Goal: Information Seeking & Learning: Learn about a topic

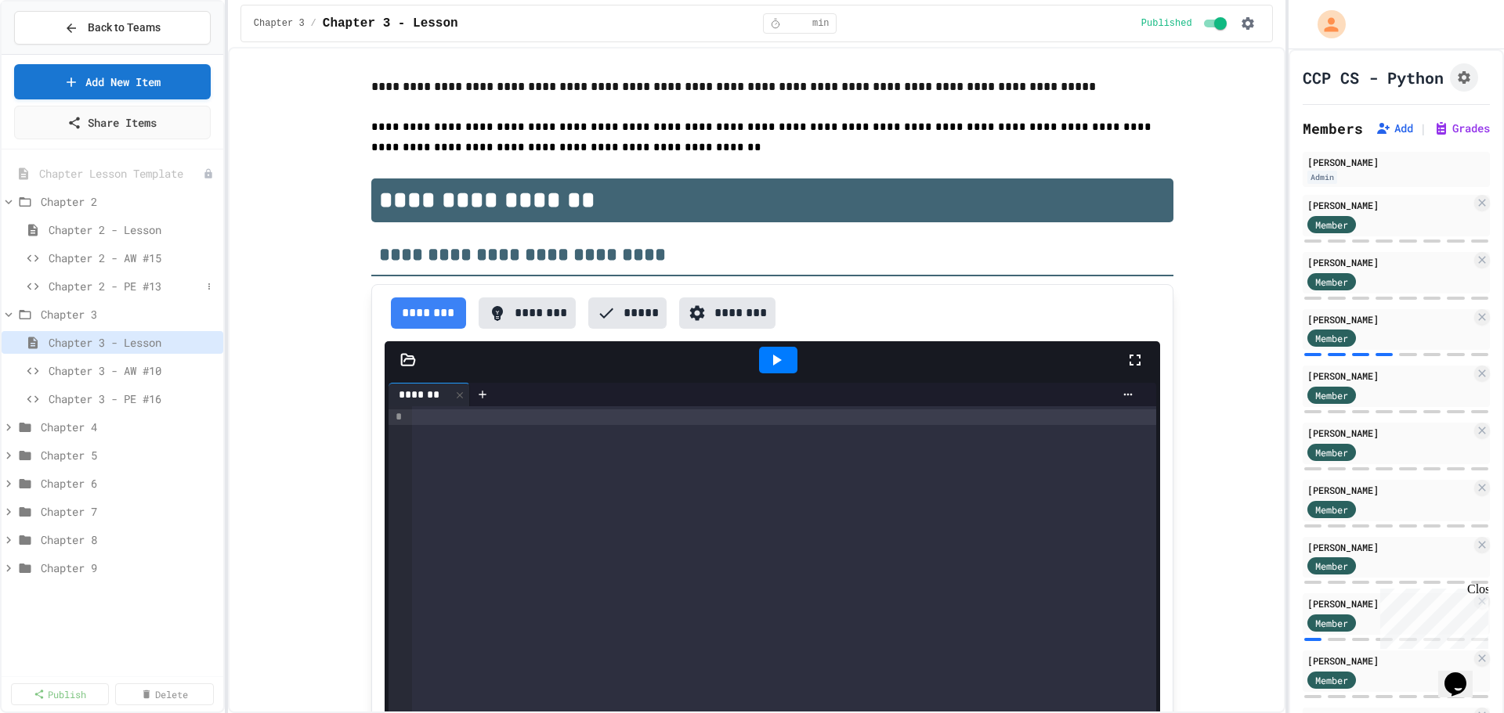
click at [140, 284] on span "Chapter 2 - PE #13" at bounding box center [125, 286] width 153 height 16
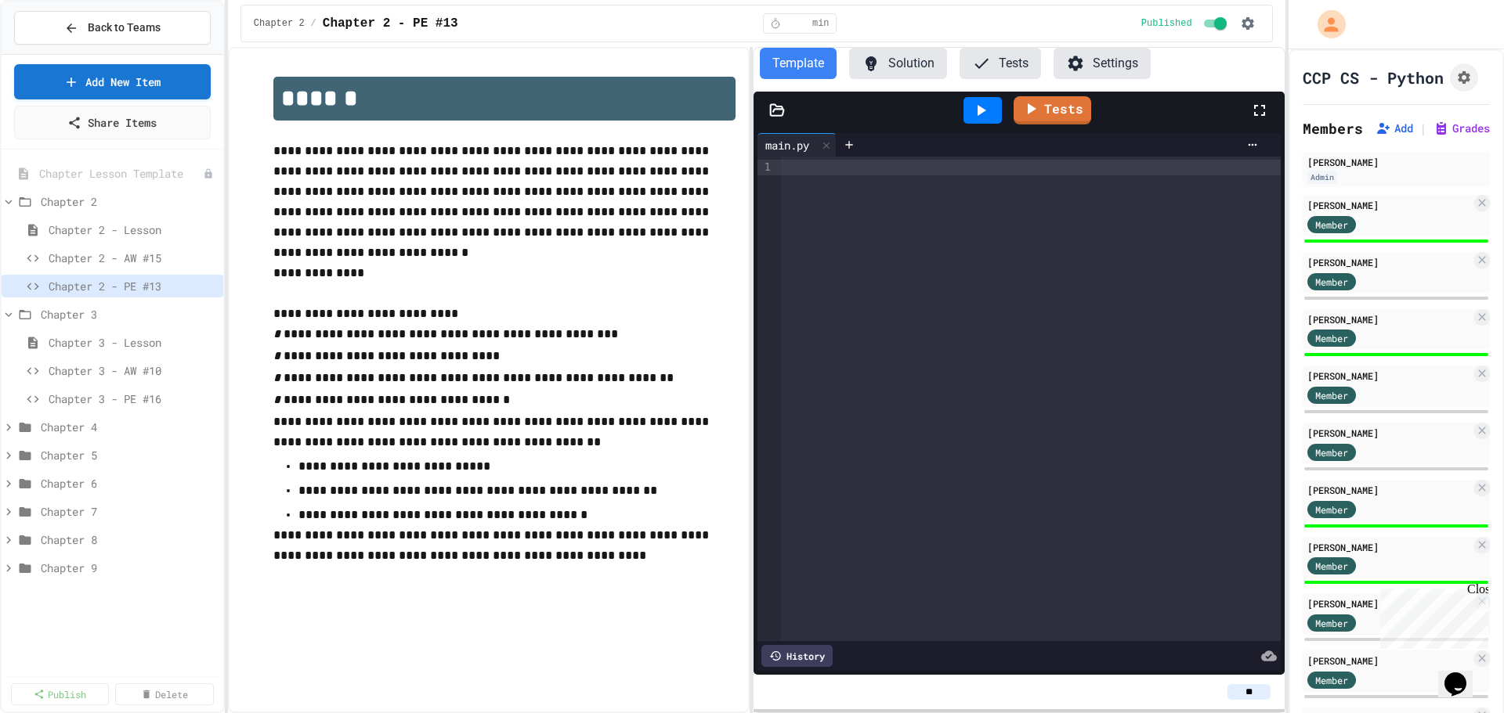
click at [913, 58] on button "Solution" at bounding box center [898, 63] width 98 height 31
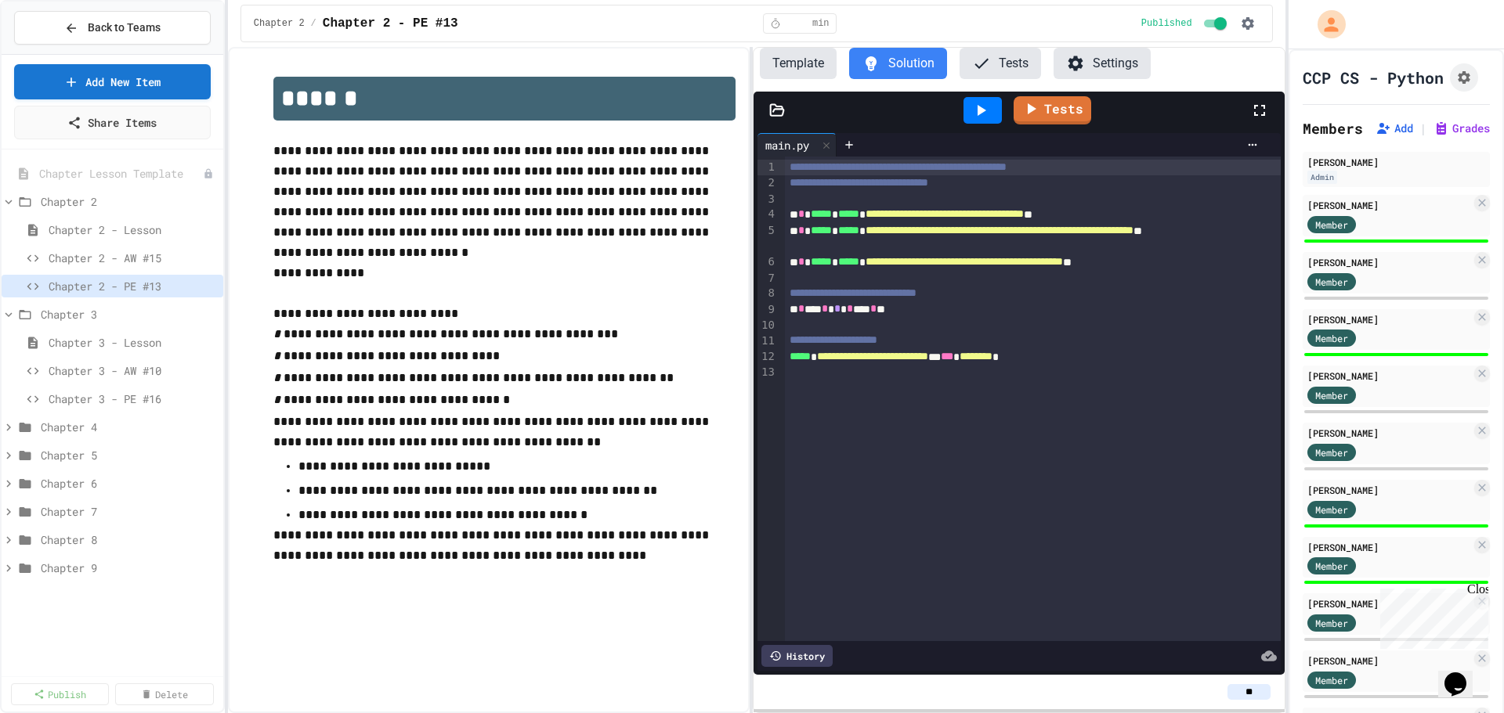
click at [1006, 47] on div "**********" at bounding box center [1019, 380] width 533 height 666
click at [1004, 56] on button "Tests" at bounding box center [999, 63] width 81 height 31
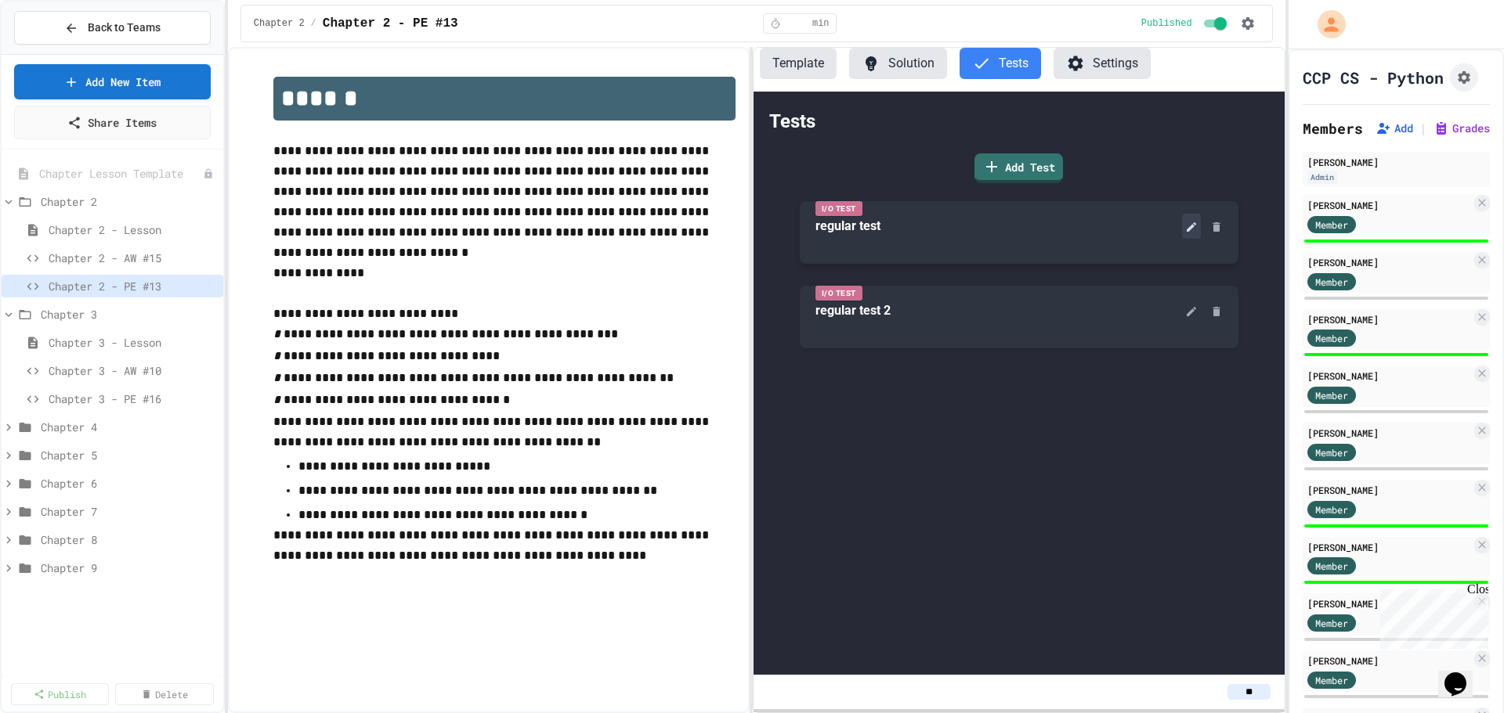
click at [1190, 228] on icon at bounding box center [1191, 226] width 9 height 9
click at [1193, 308] on icon at bounding box center [1191, 310] width 13 height 13
click at [997, 60] on button "Tests" at bounding box center [999, 63] width 81 height 31
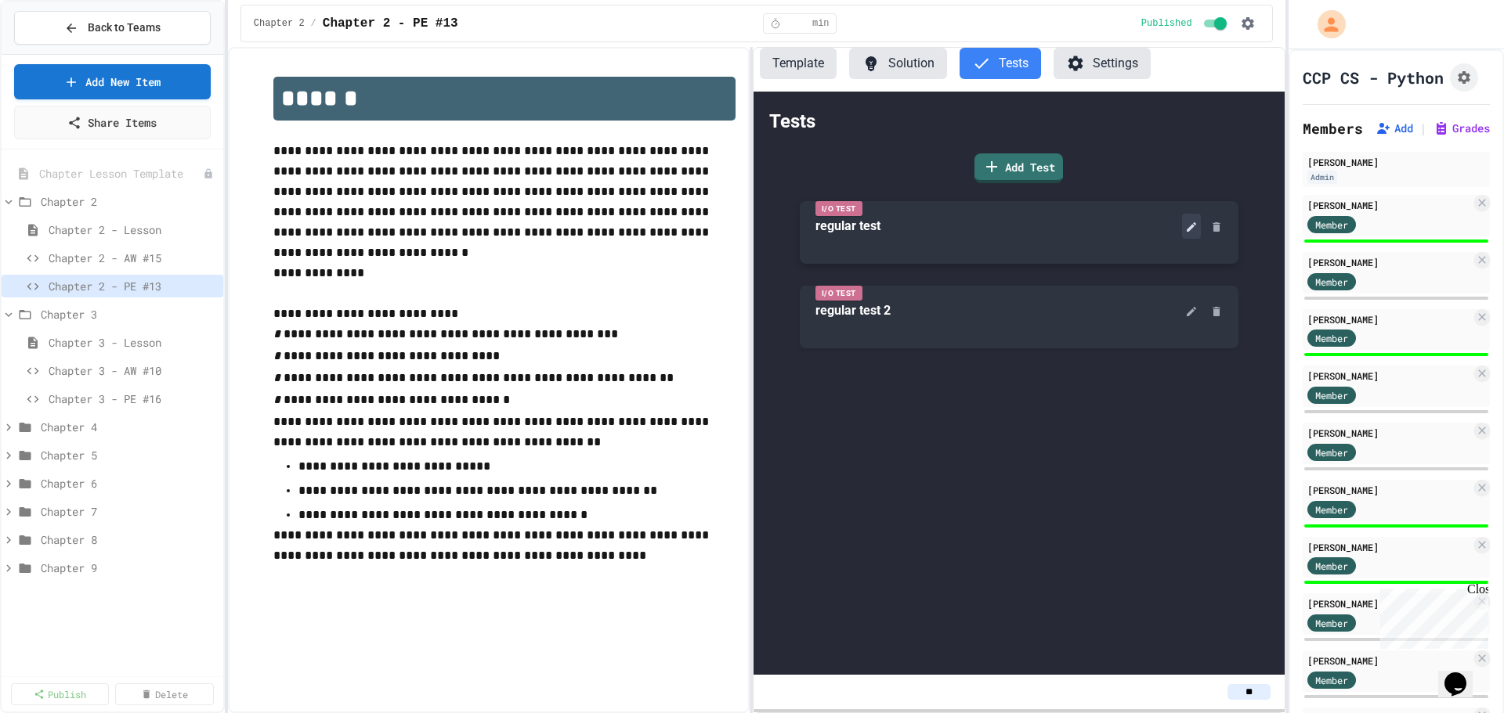
click at [1193, 226] on icon at bounding box center [1191, 226] width 9 height 9
click at [815, 544] on body "**********" at bounding box center [752, 356] width 1504 height 713
click at [1187, 226] on icon at bounding box center [1191, 227] width 13 height 13
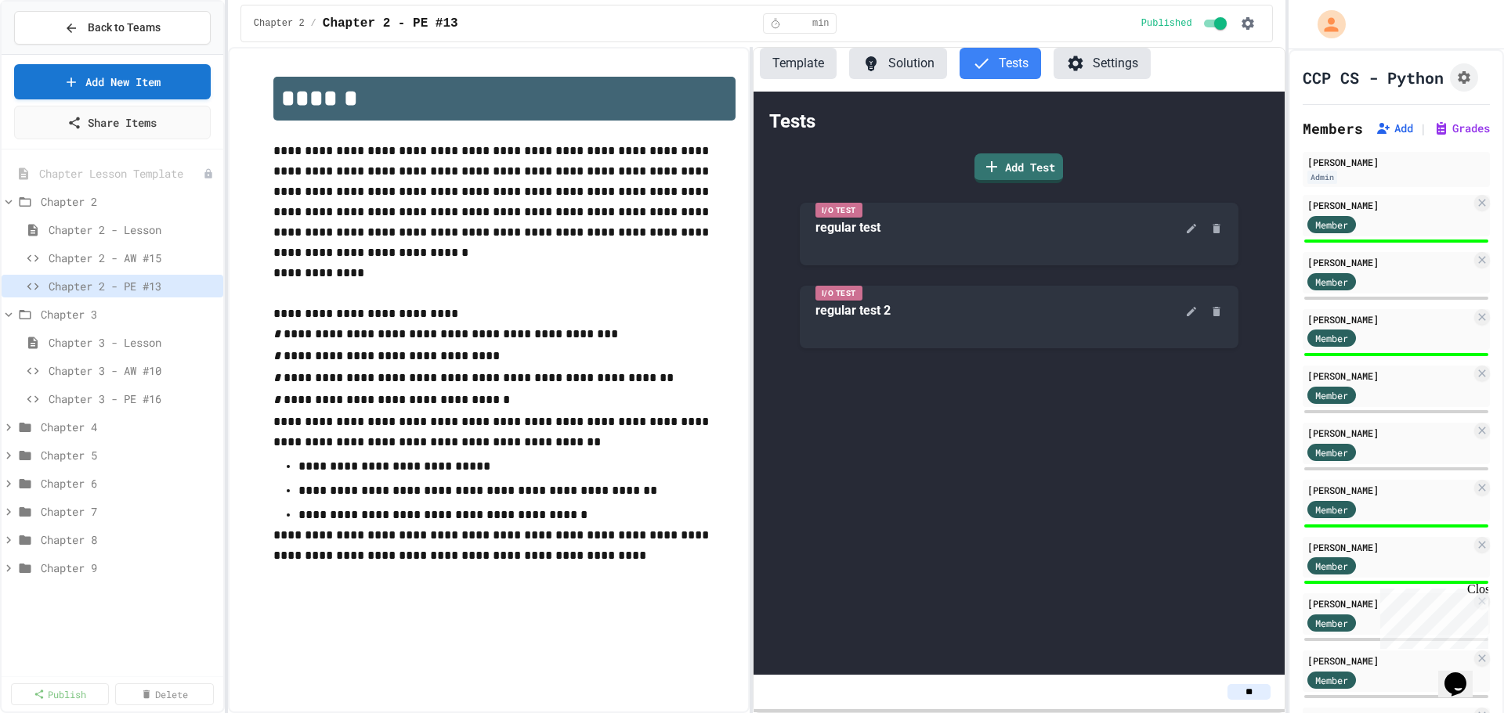
type textarea "*"
type textarea "**"
type textarea "*"
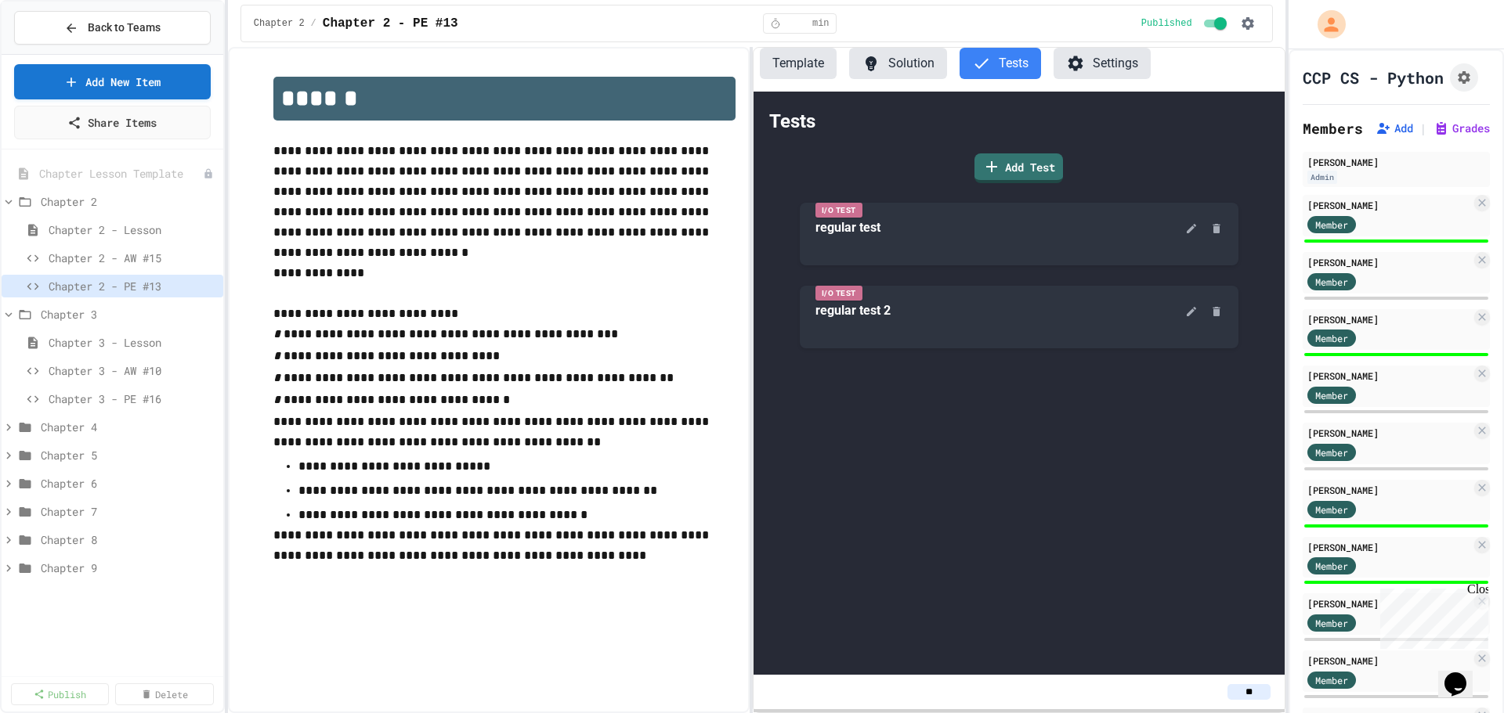
click at [1193, 309] on icon at bounding box center [1191, 309] width 9 height 9
type textarea "*"
type textarea "**"
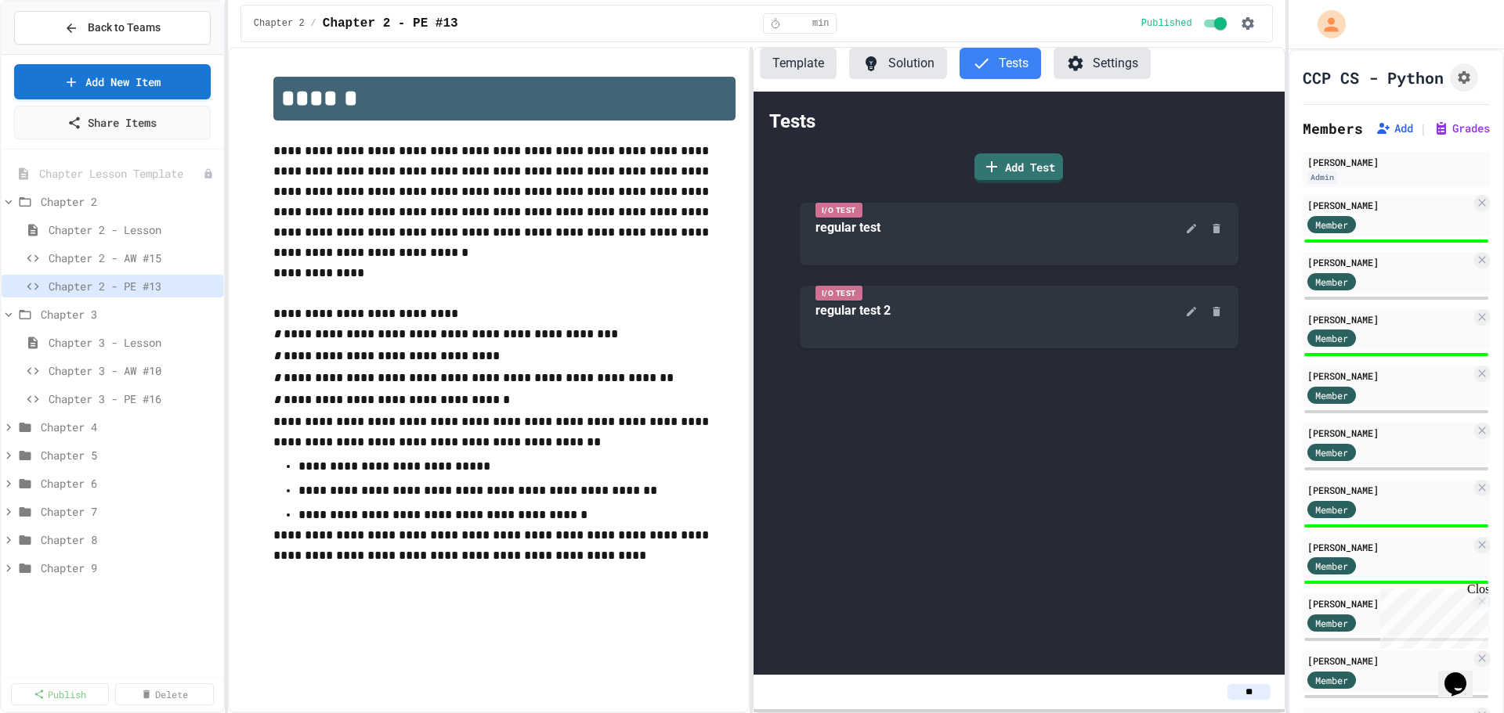
type textarea "*"
click at [882, 58] on button "Solution" at bounding box center [898, 63] width 98 height 31
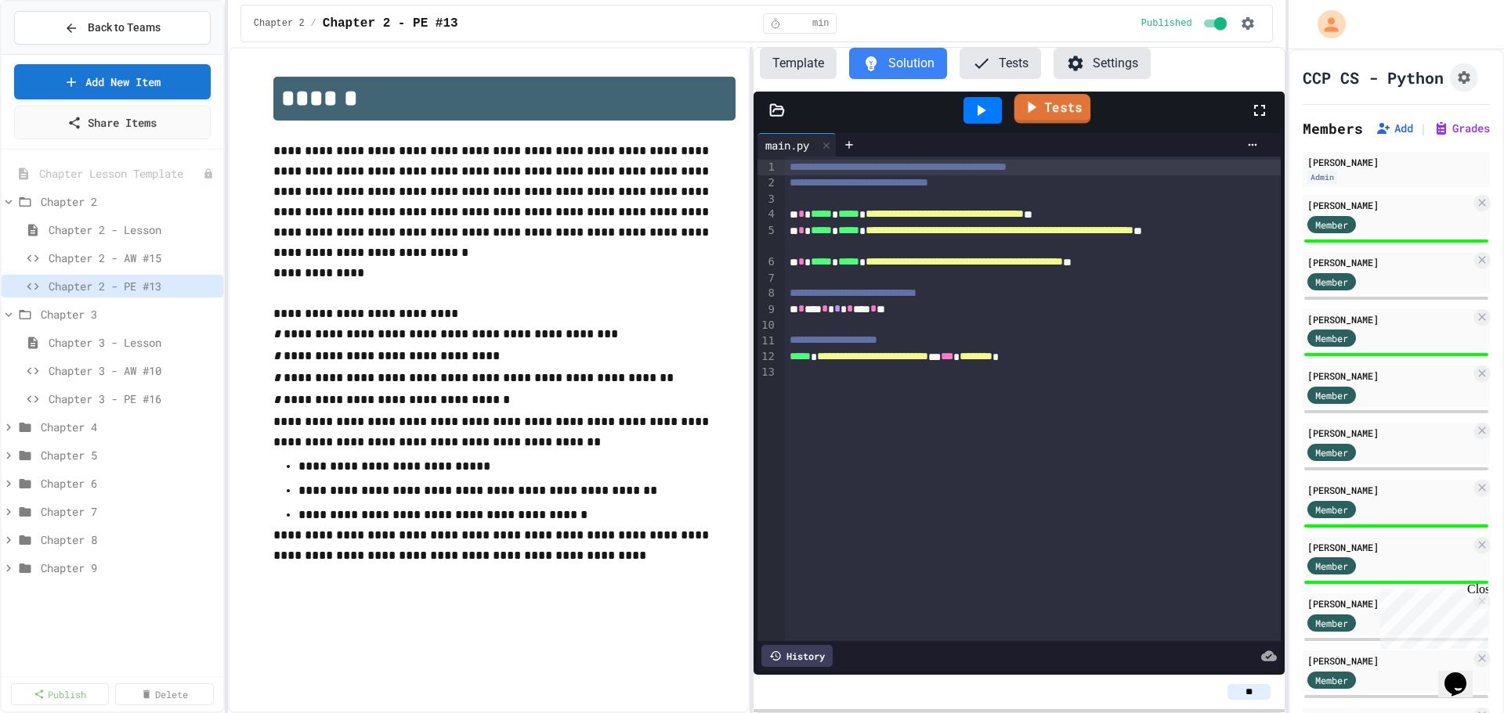
click at [1048, 105] on link "Tests" at bounding box center [1052, 109] width 77 height 30
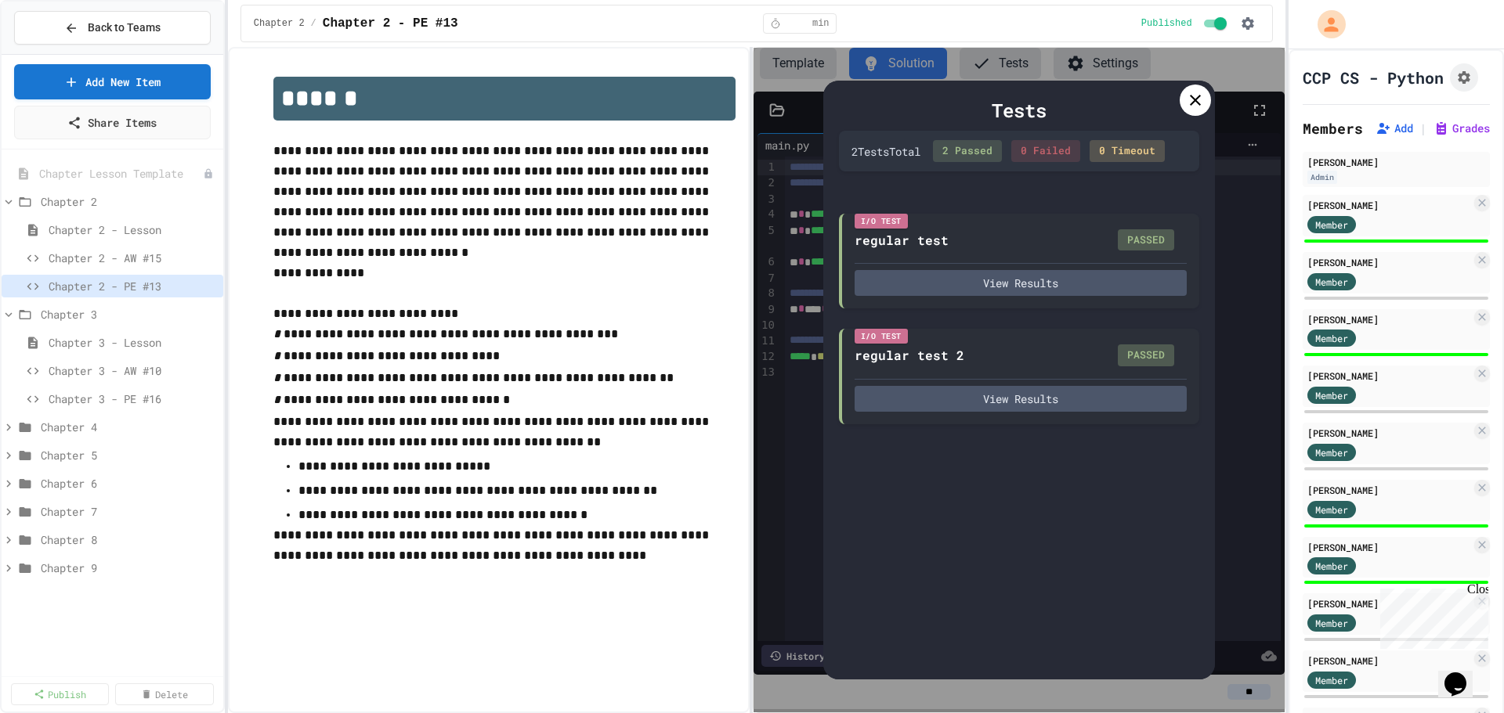
click at [1189, 101] on icon at bounding box center [1195, 100] width 19 height 19
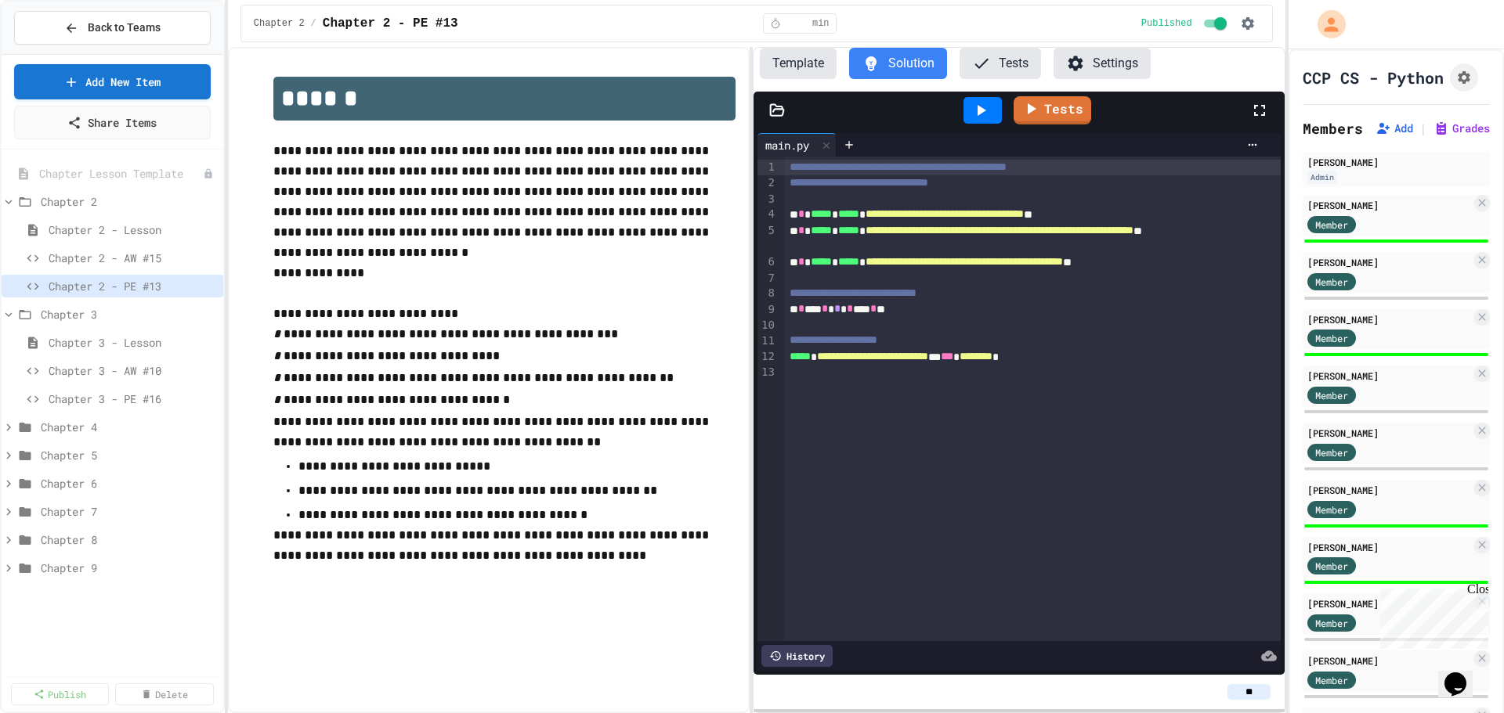
click at [876, 310] on span "*" at bounding box center [873, 308] width 6 height 11
click at [981, 111] on icon at bounding box center [981, 110] width 9 height 11
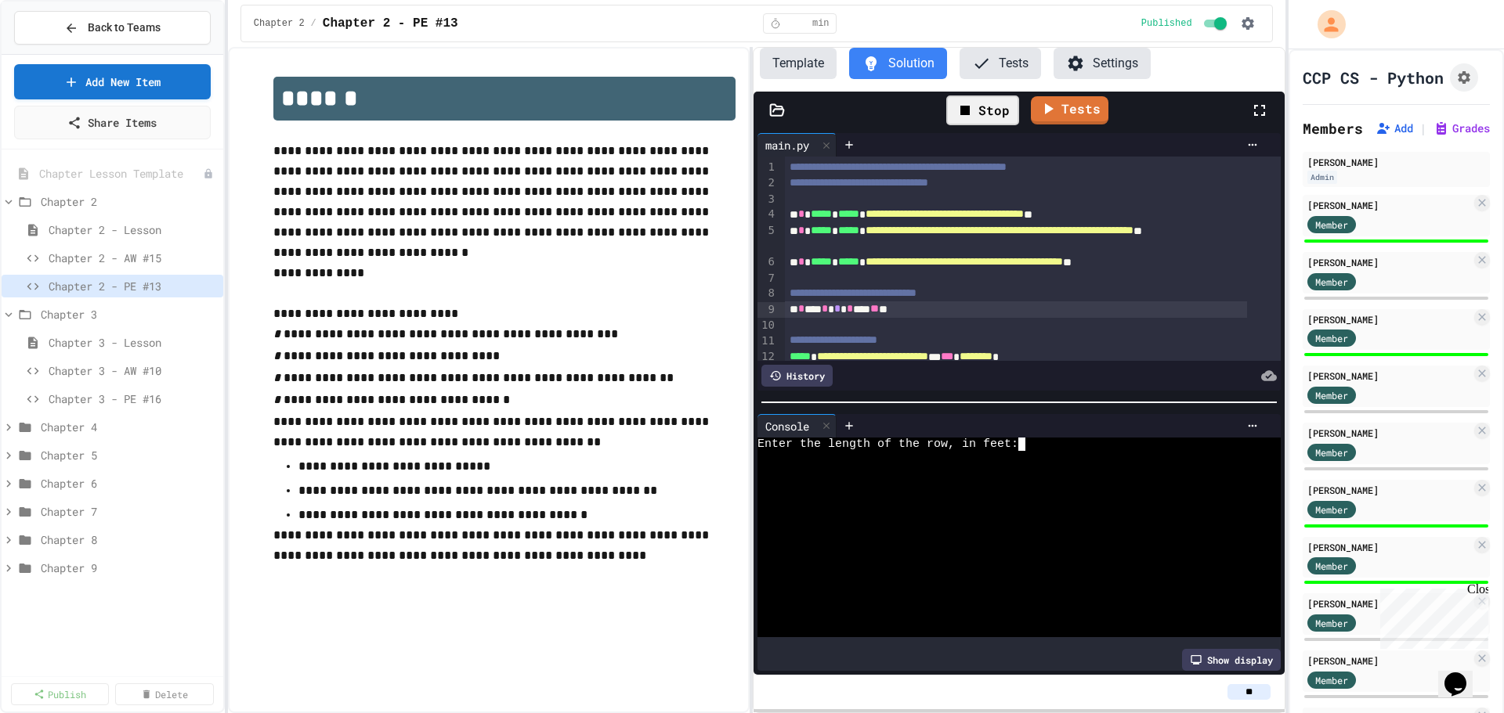
click at [1062, 451] on div at bounding box center [1003, 457] width 493 height 13
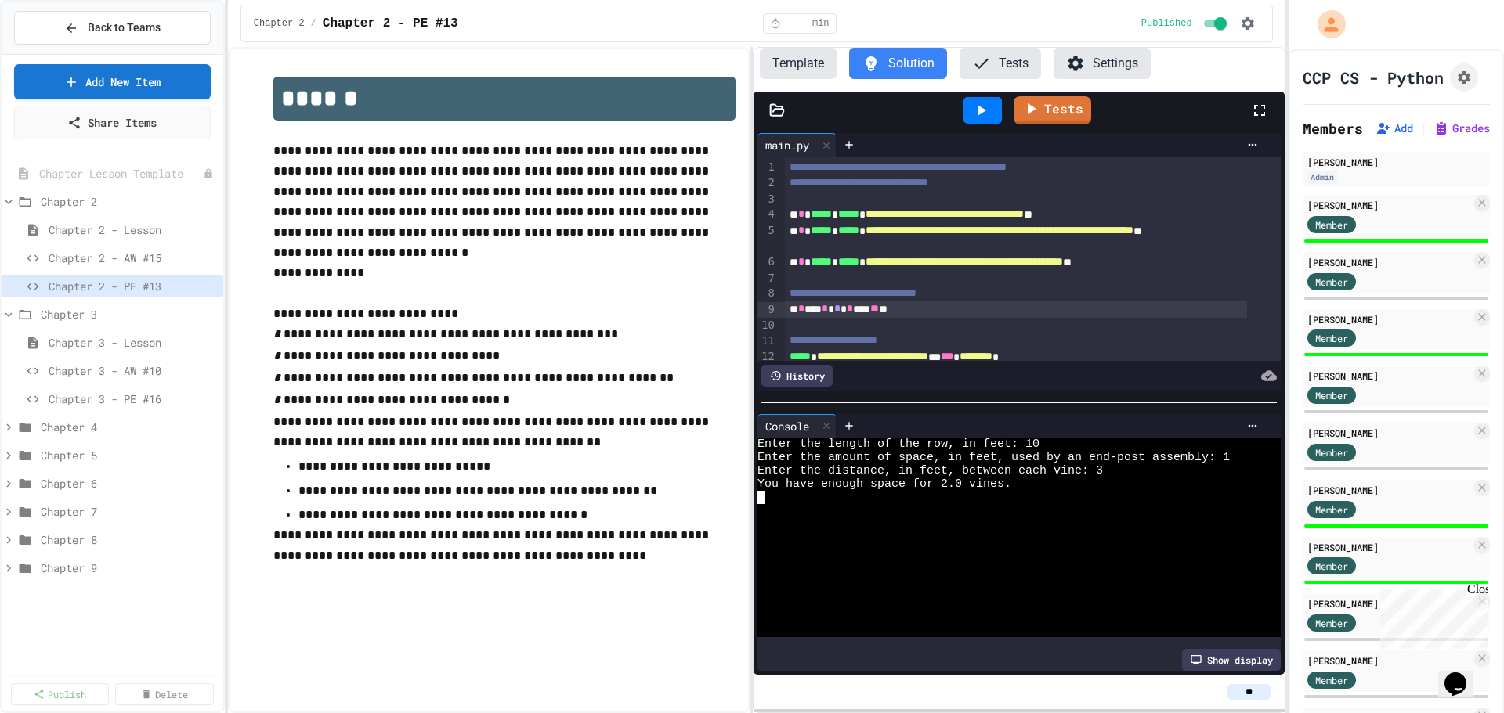
click at [982, 286] on div "**********" at bounding box center [1032, 294] width 495 height 16
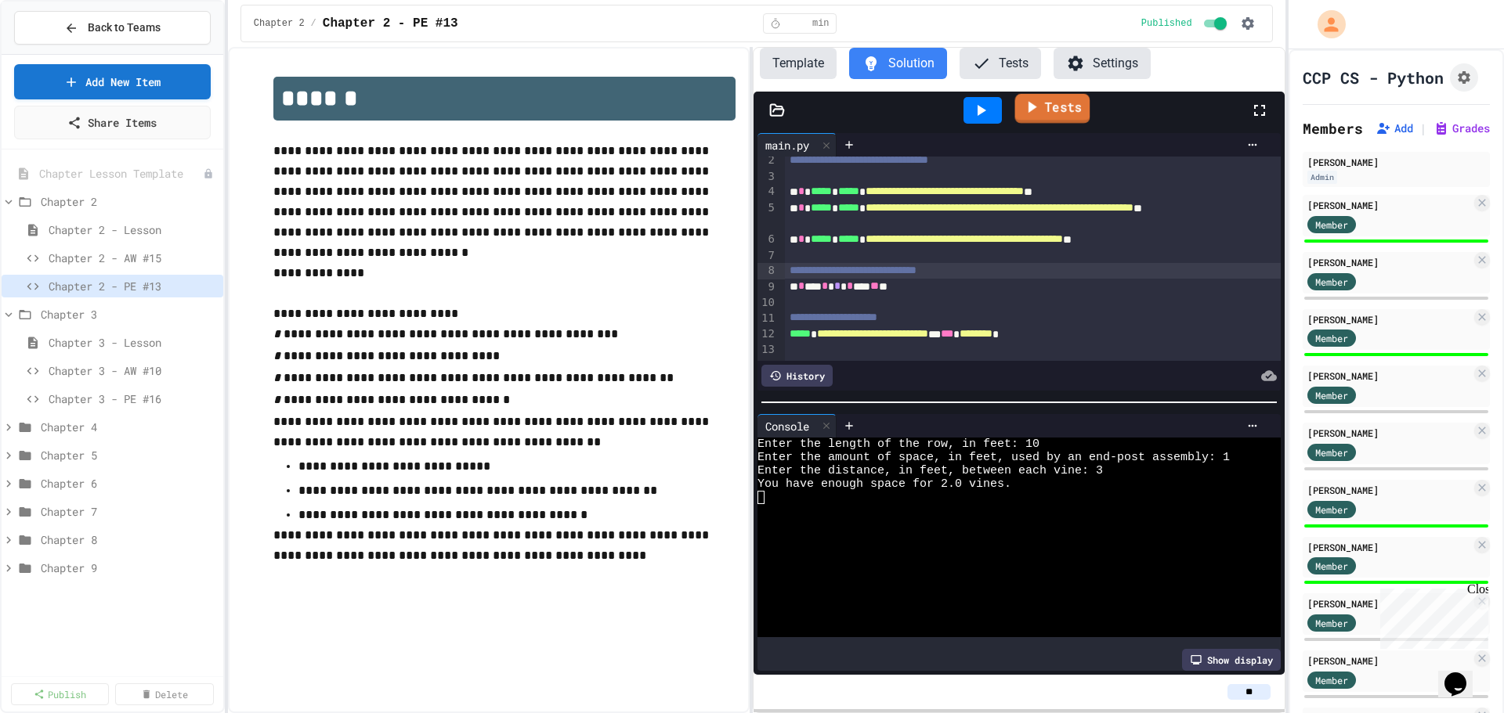
click at [1043, 109] on link "Tests" at bounding box center [1051, 109] width 75 height 30
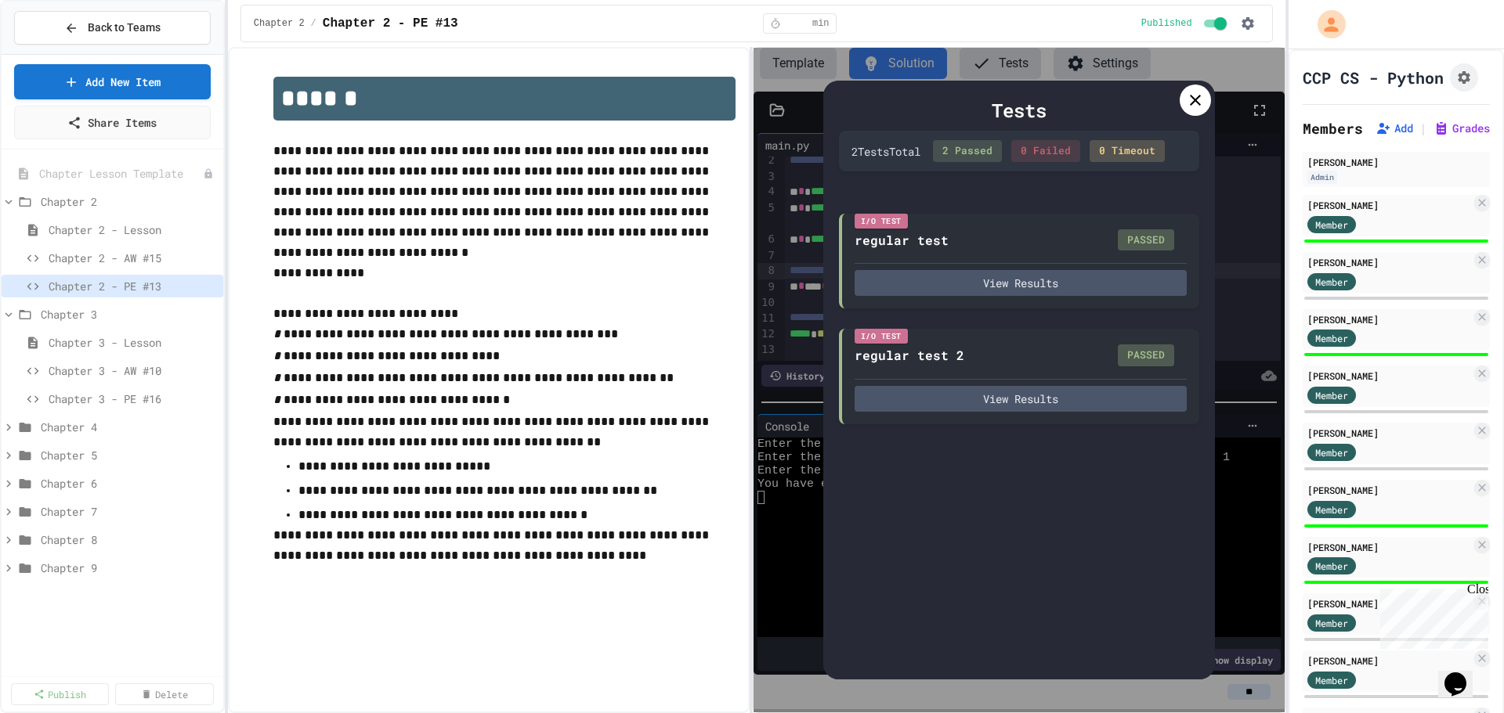
click at [1193, 88] on div at bounding box center [1194, 100] width 31 height 31
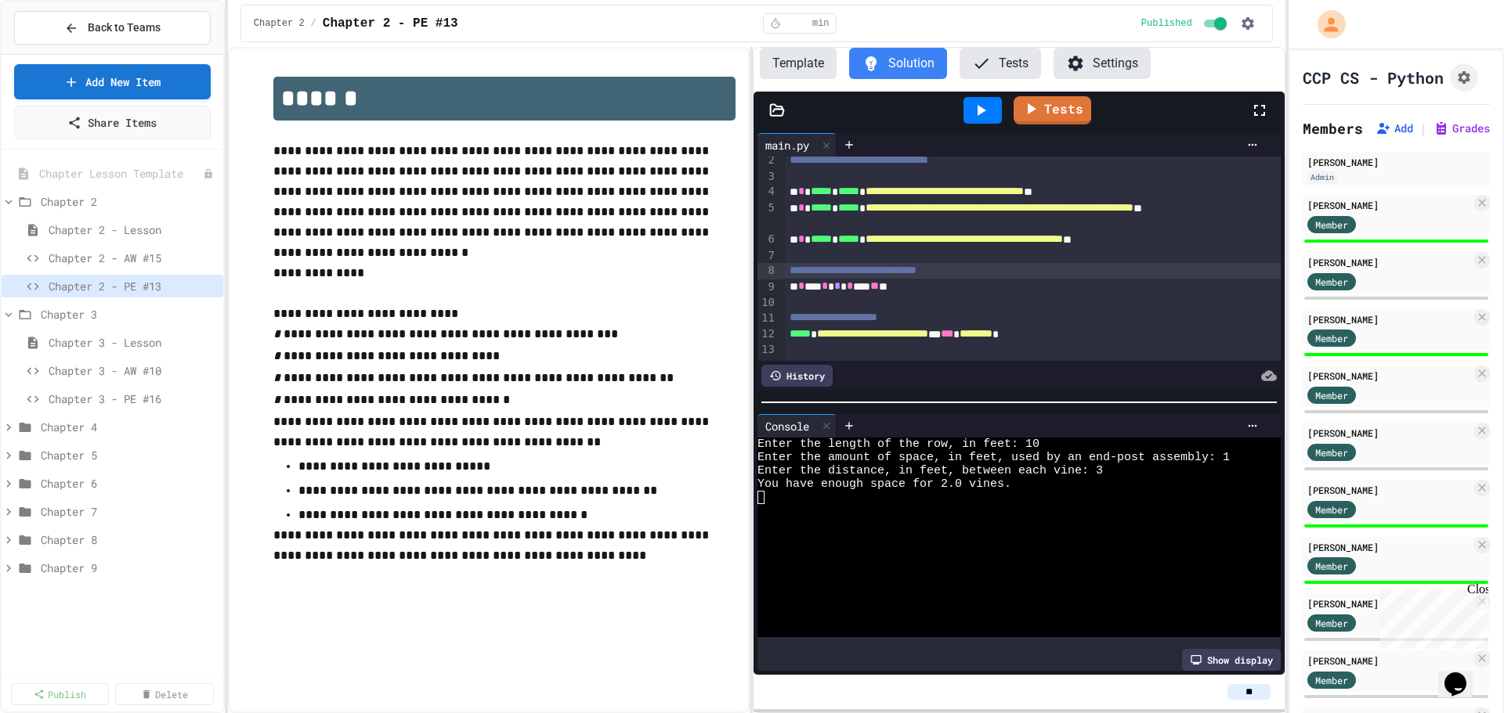
click at [959, 310] on div "**********" at bounding box center [1032, 318] width 495 height 16
click at [1105, 327] on div "**********" at bounding box center [1016, 335] width 462 height 16
click at [858, 504] on div at bounding box center [1003, 510] width 493 height 13
click at [139, 257] on span "Chapter 2 - AW #15" at bounding box center [125, 258] width 153 height 16
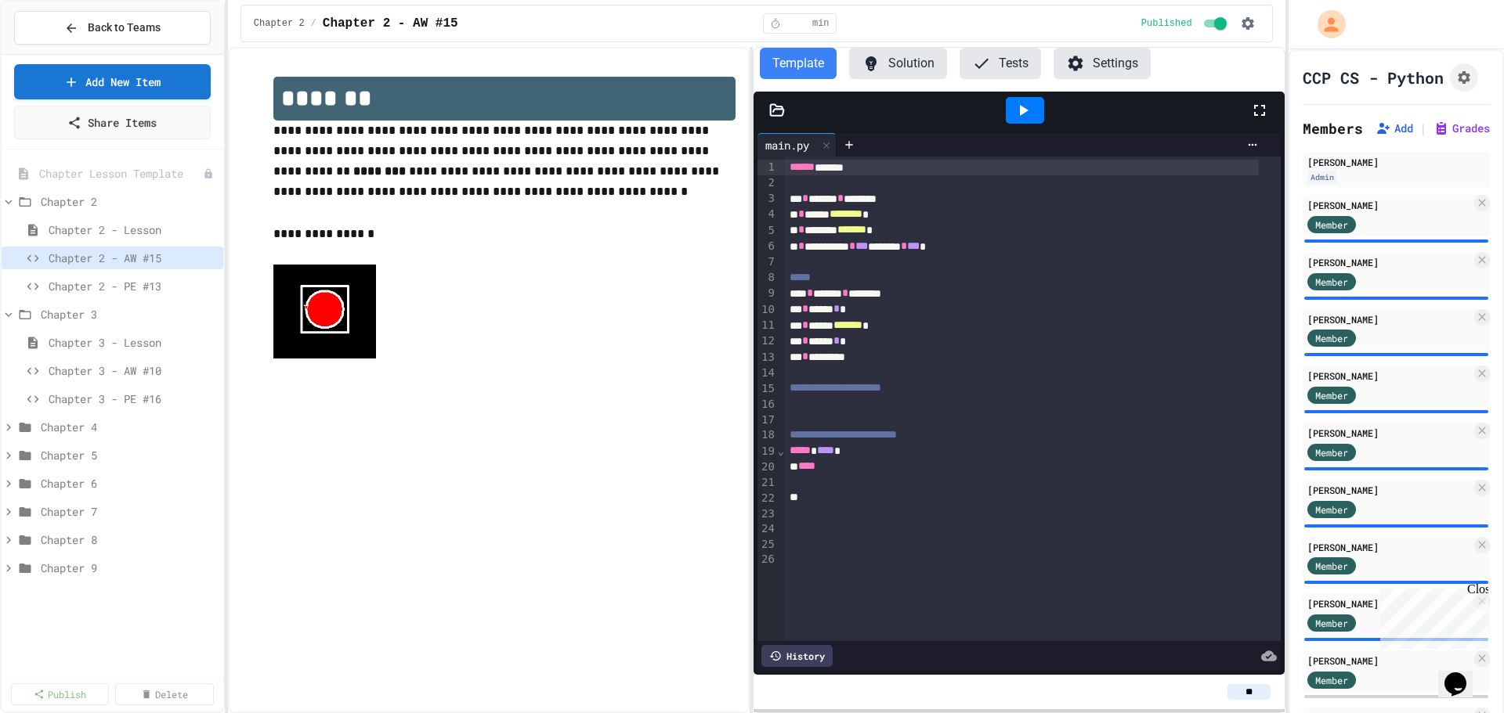
click at [901, 55] on button "Solution" at bounding box center [898, 63] width 98 height 31
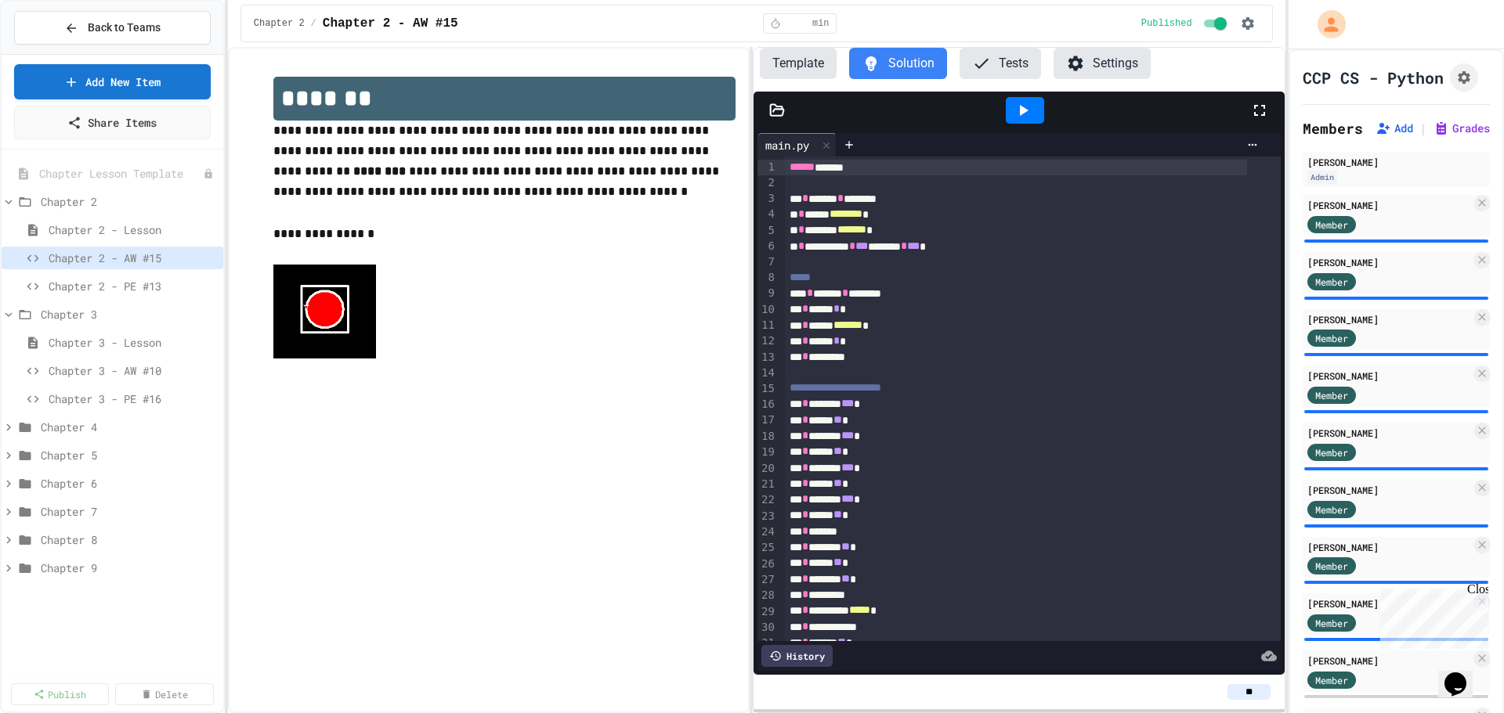
click at [793, 63] on button "Template" at bounding box center [798, 63] width 77 height 31
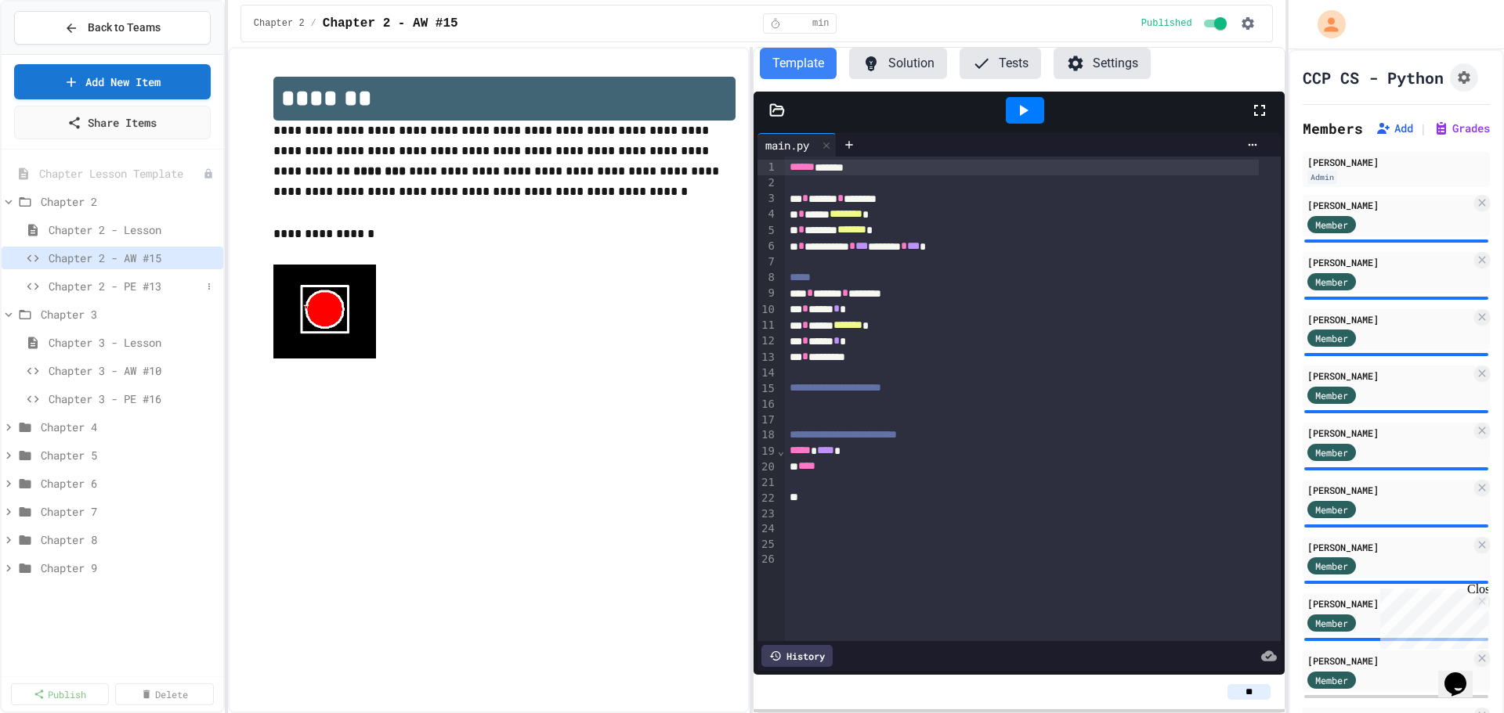
click at [82, 288] on span "Chapter 2 - PE #13" at bounding box center [125, 286] width 153 height 16
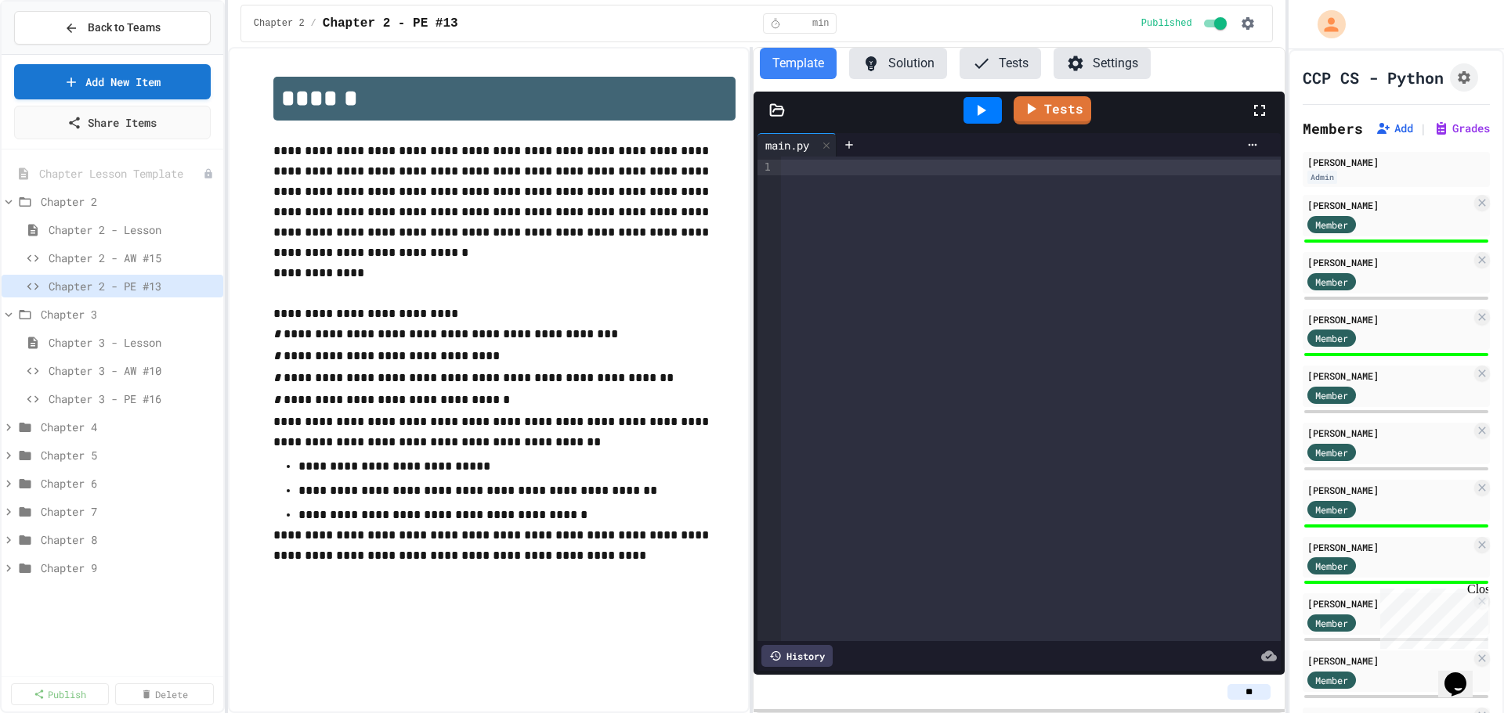
click at [892, 67] on button "Solution" at bounding box center [898, 63] width 98 height 31
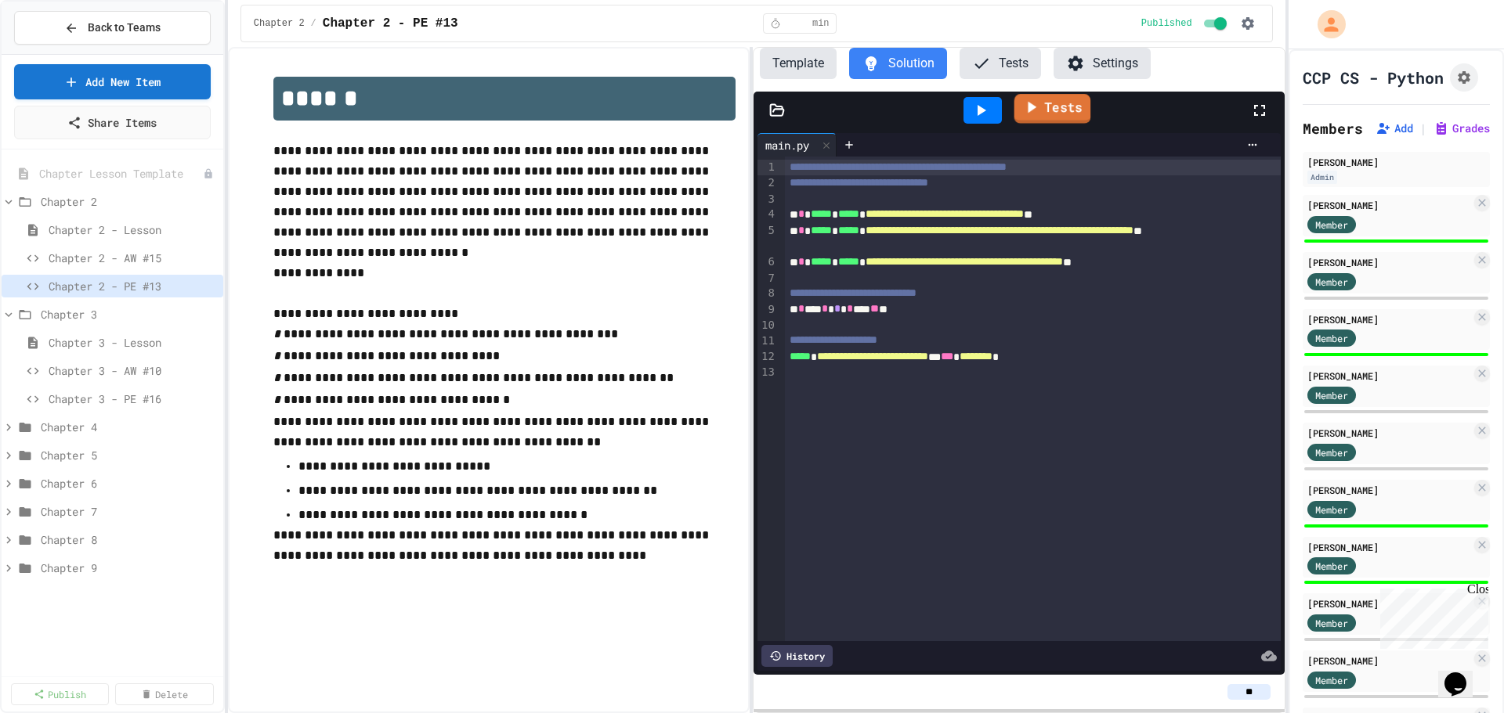
click at [1046, 106] on link "Tests" at bounding box center [1051, 109] width 77 height 30
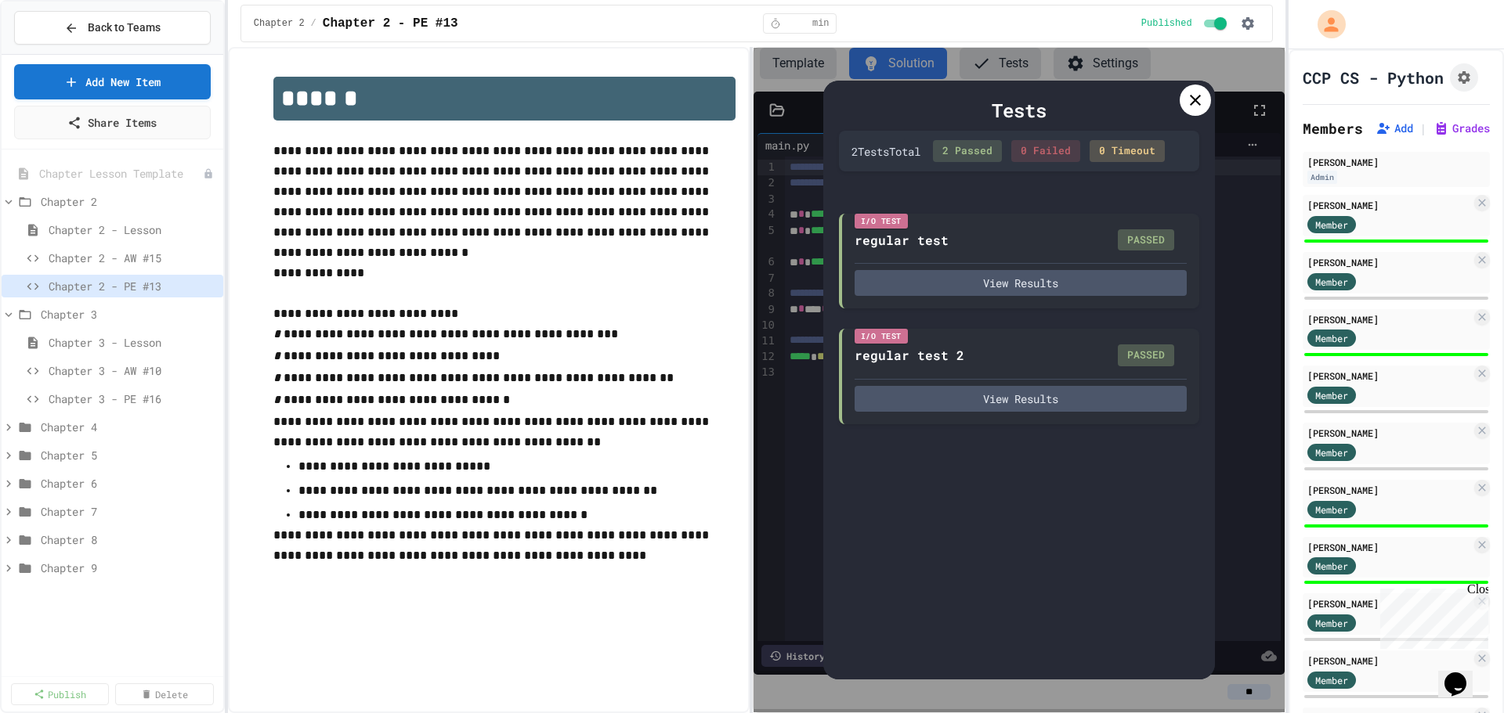
click at [1197, 108] on icon at bounding box center [1195, 100] width 19 height 19
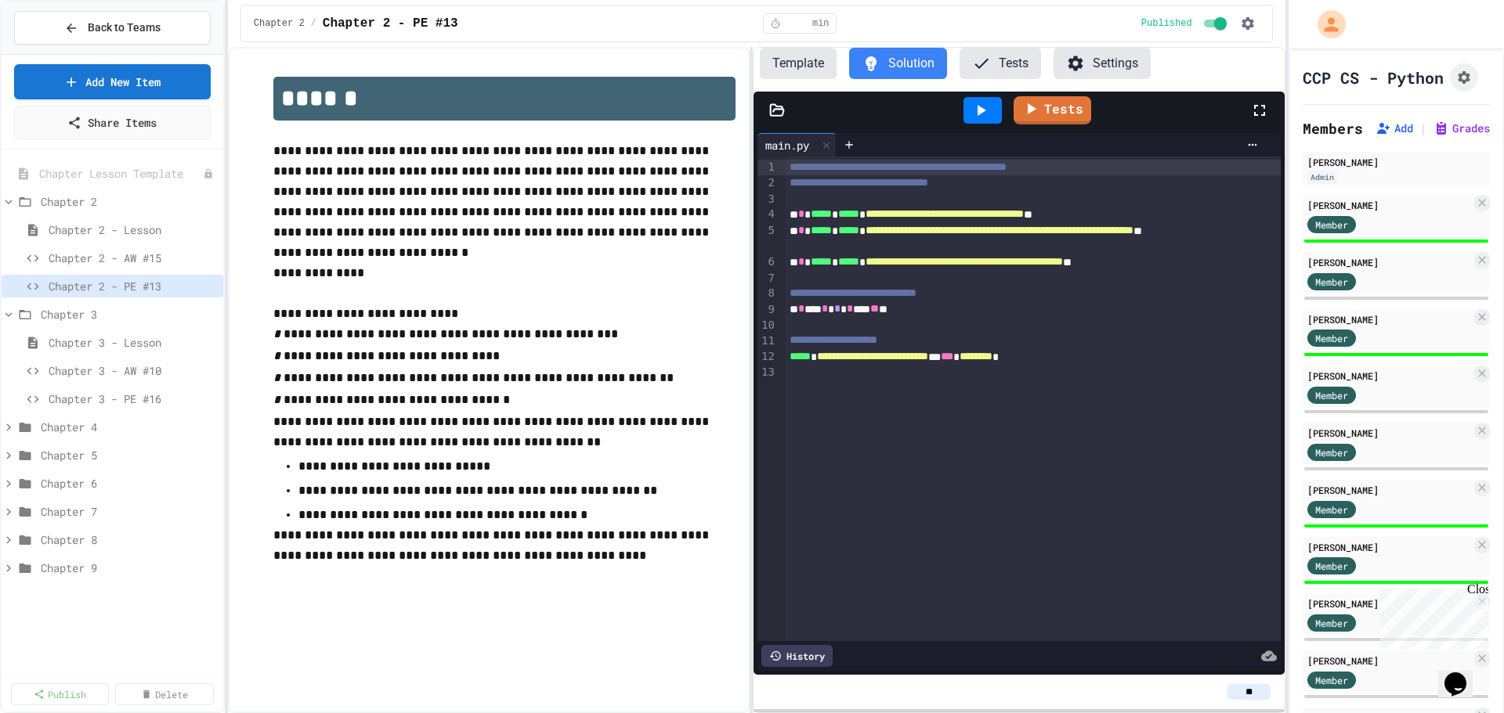
click at [1479, 587] on div "Close" at bounding box center [1477, 593] width 20 height 20
click at [815, 58] on button "Template" at bounding box center [798, 63] width 77 height 31
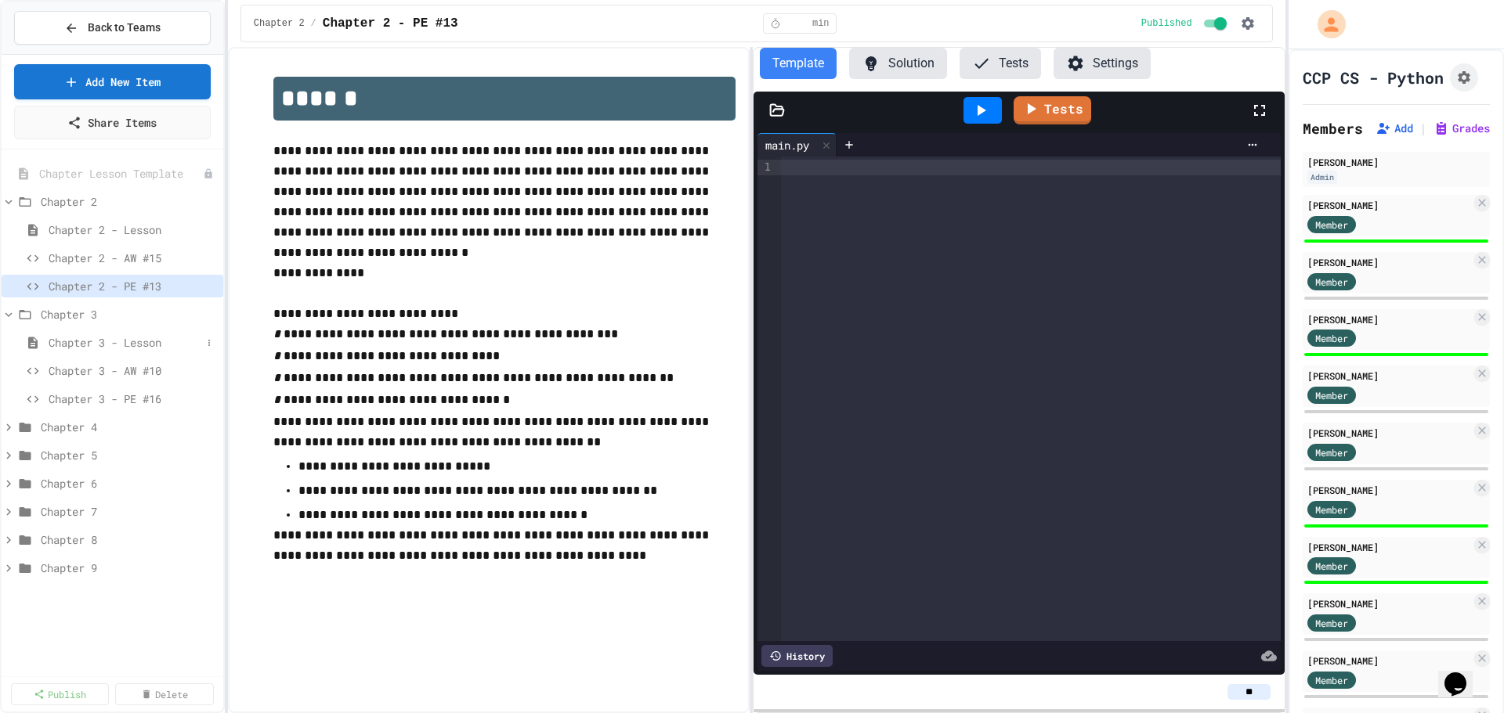
click at [80, 345] on span "Chapter 3 - Lesson" at bounding box center [125, 342] width 153 height 16
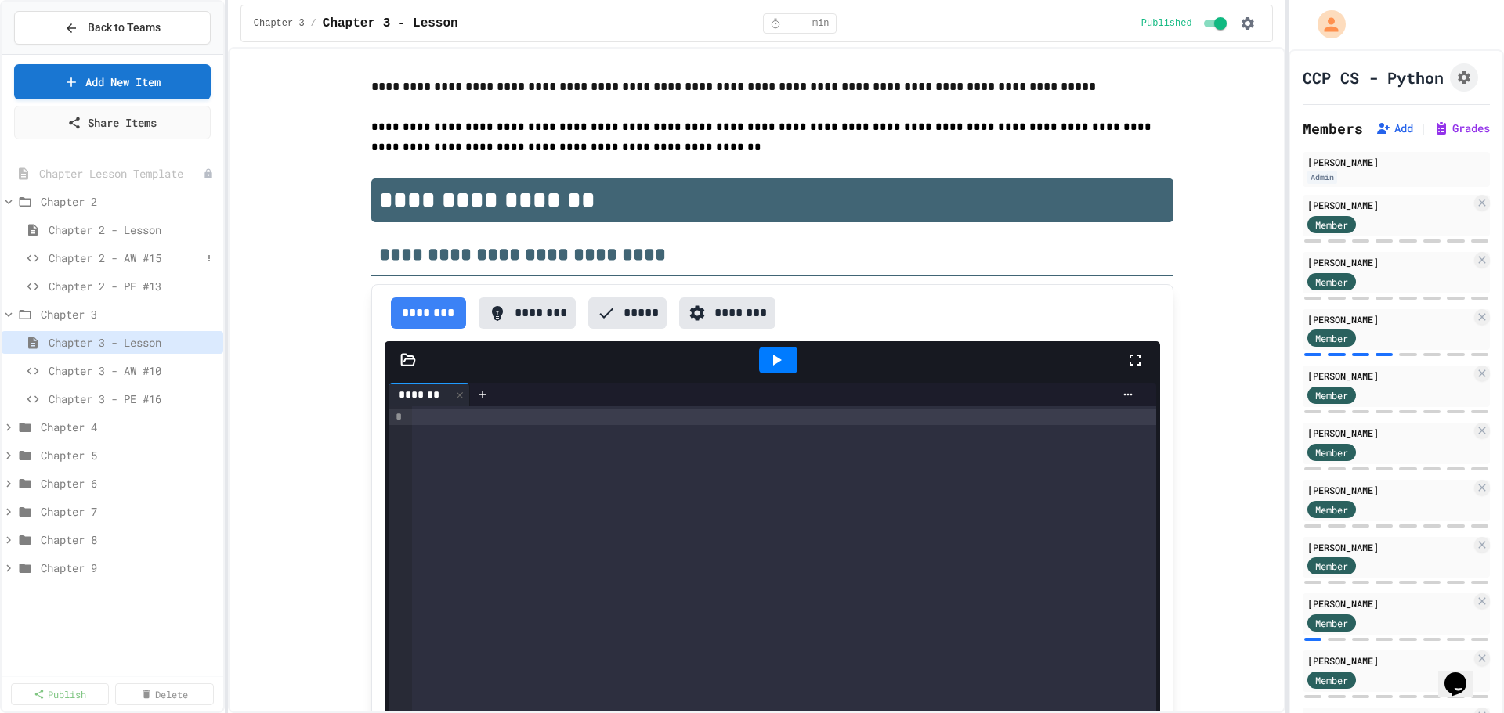
click at [70, 249] on div "Chapter 2 - AW #15" at bounding box center [113, 258] width 222 height 23
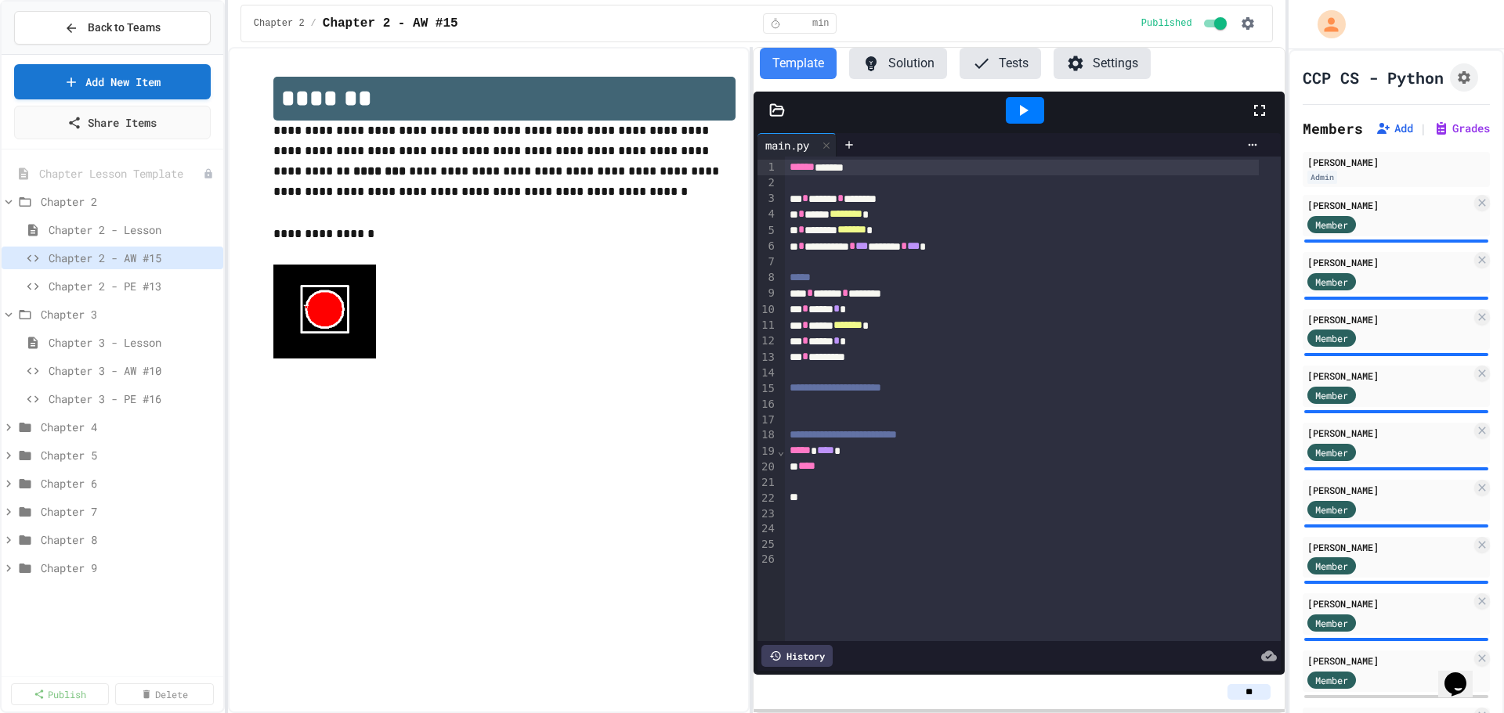
click at [1078, 69] on icon at bounding box center [1075, 63] width 19 height 19
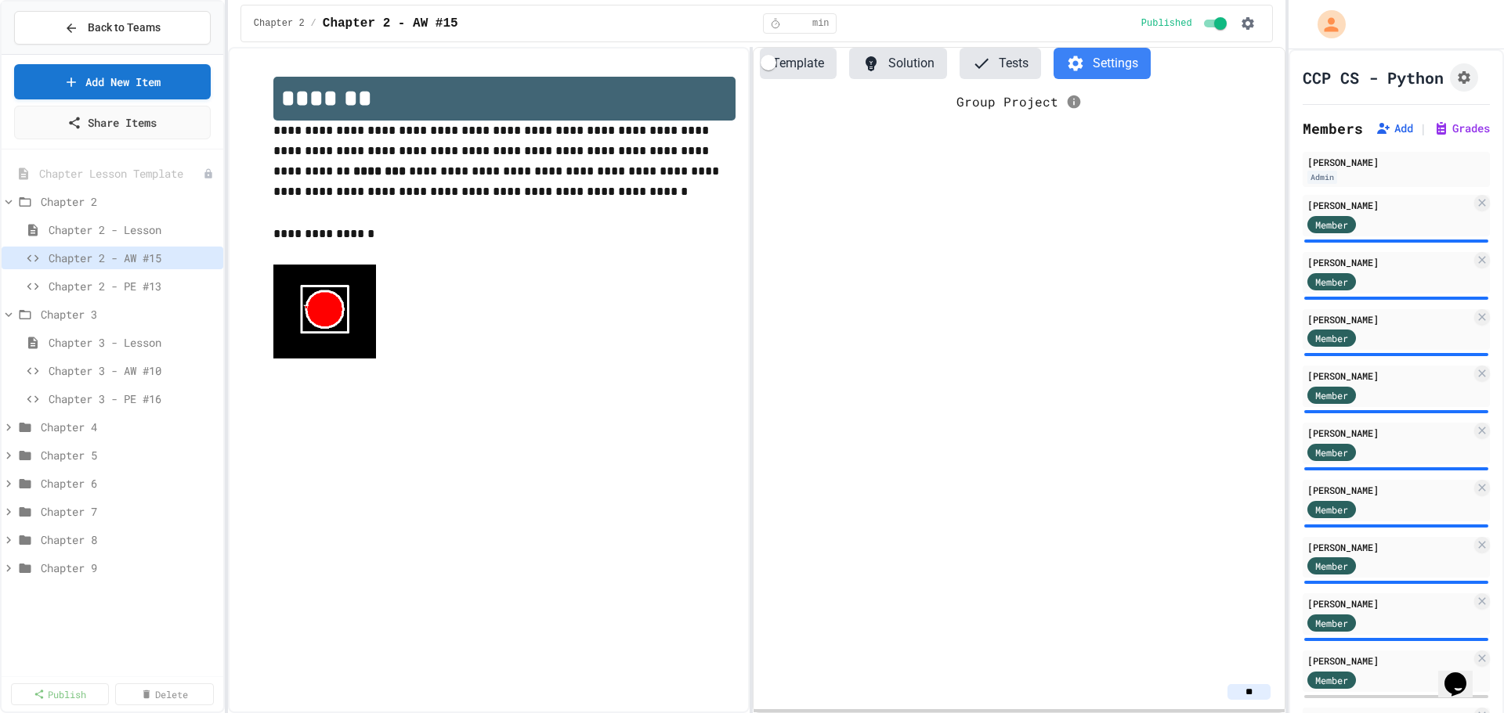
click at [1078, 69] on icon at bounding box center [1075, 63] width 19 height 19
click at [892, 63] on button "Solution" at bounding box center [898, 63] width 98 height 31
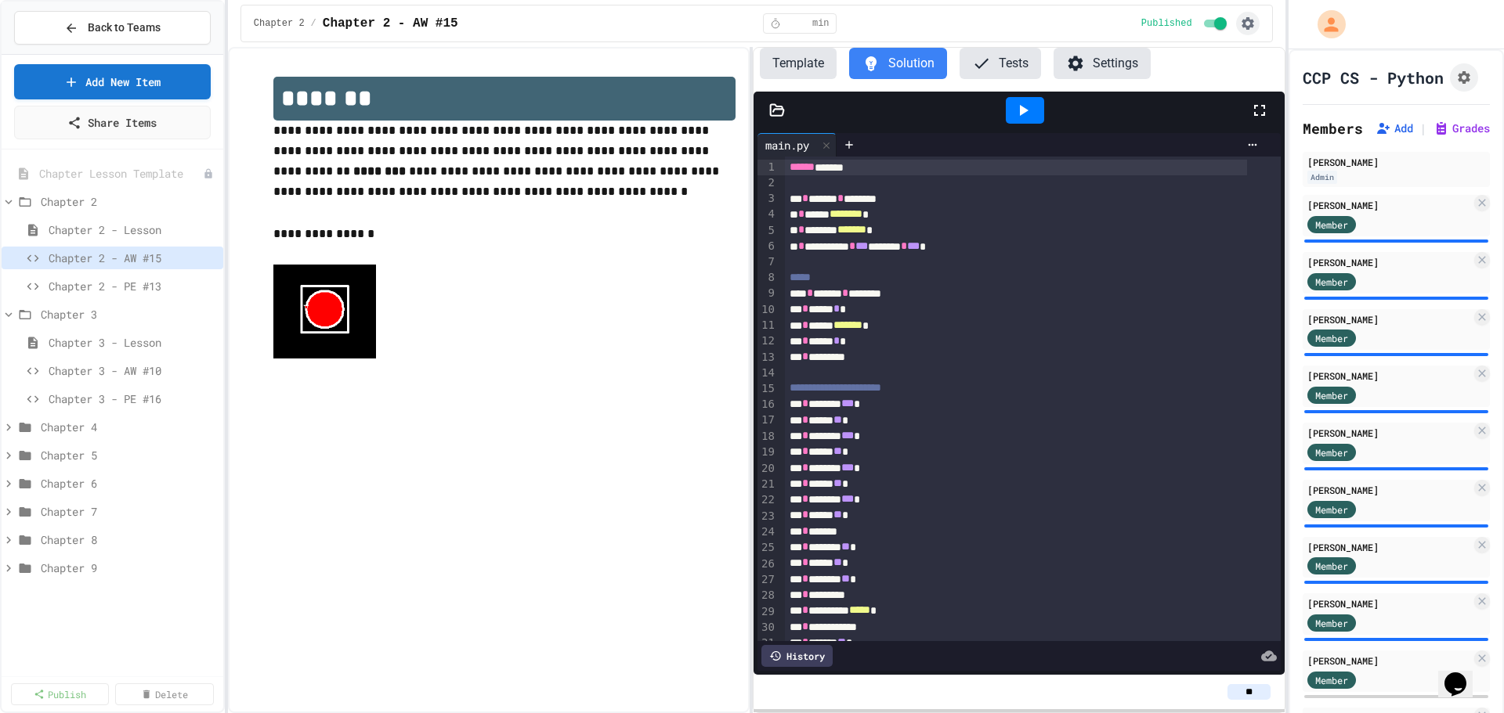
click at [1250, 25] on icon "button" at bounding box center [1247, 23] width 13 height 13
click at [526, 713] on div at bounding box center [752, 715] width 1504 height 0
click at [1454, 92] on button "Assignment Settings" at bounding box center [1464, 77] width 28 height 28
click at [77, 234] on span "Chapter 2 - Lesson" at bounding box center [125, 230] width 153 height 16
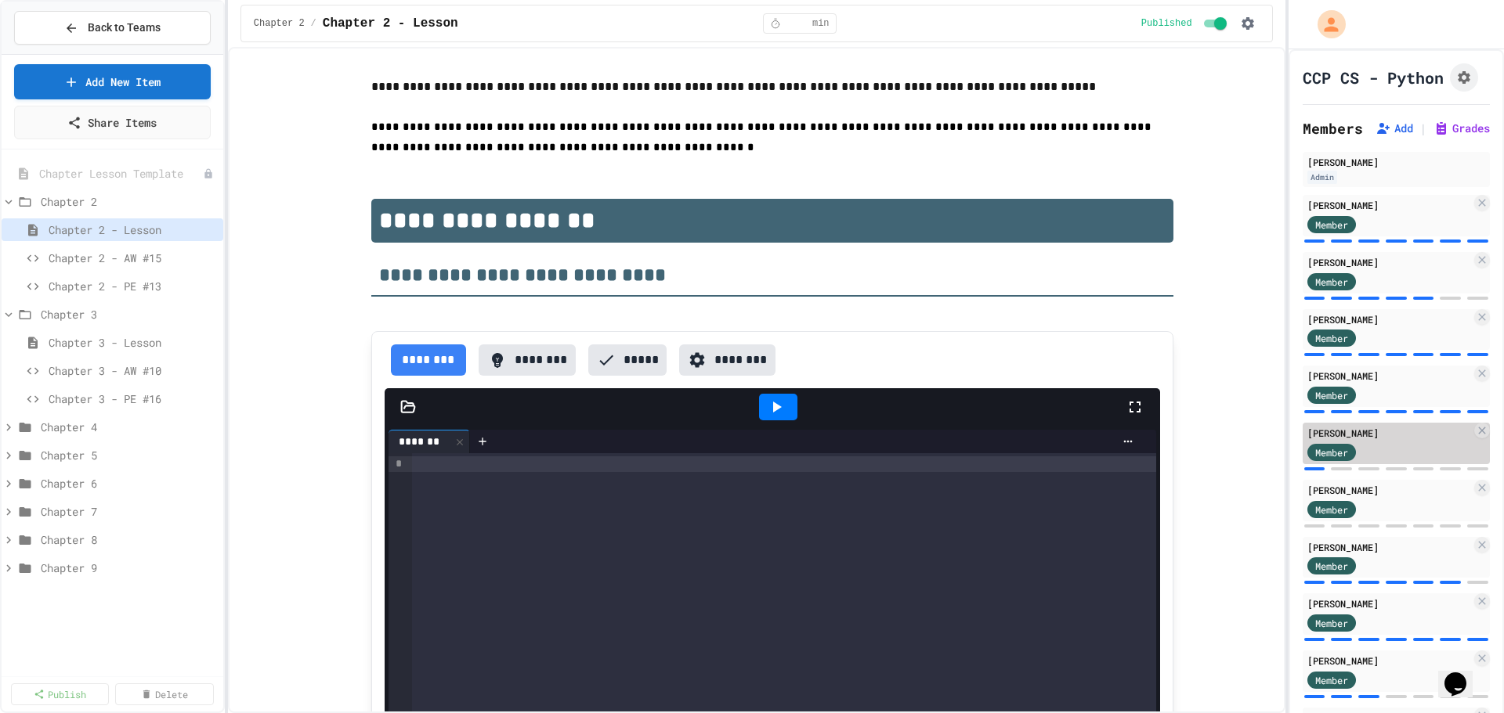
scroll to position [104, 0]
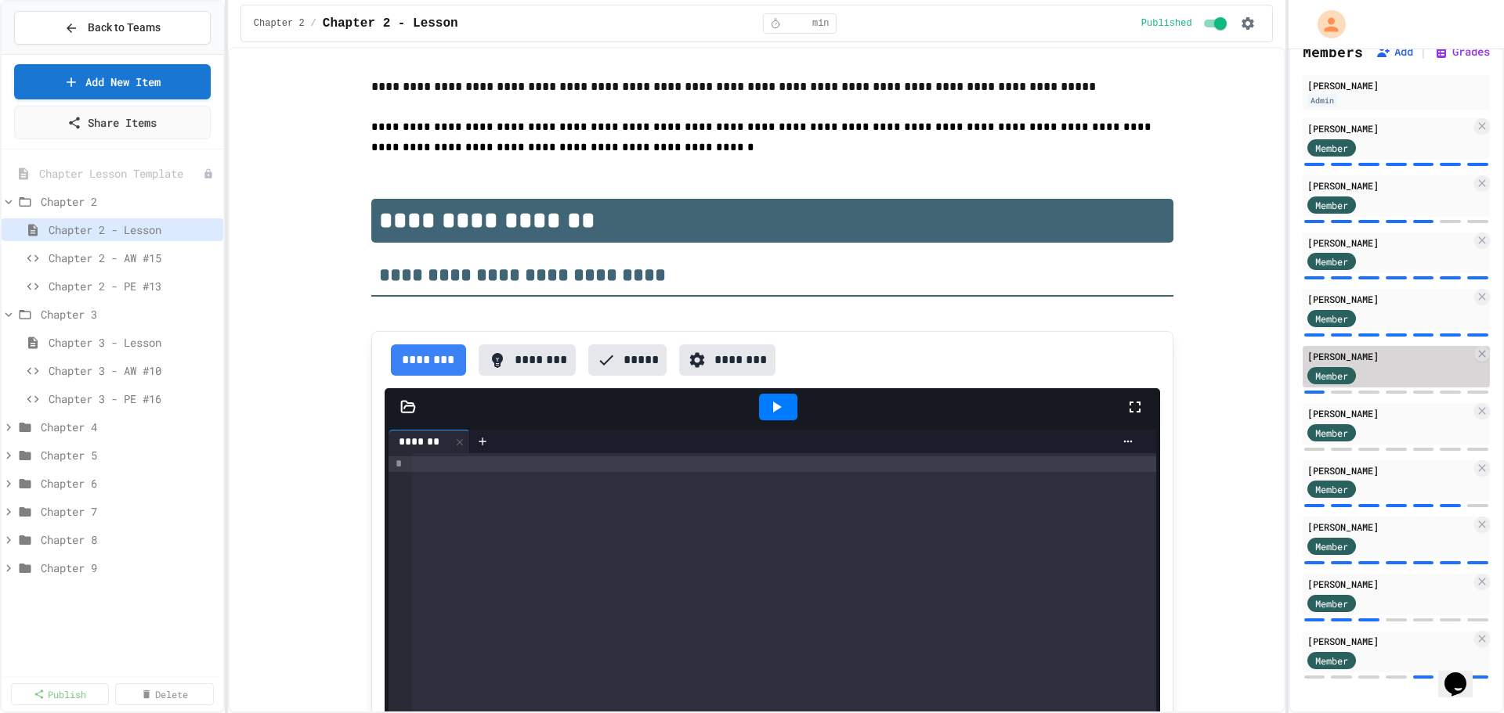
click at [1401, 365] on div "Member" at bounding box center [1389, 375] width 164 height 20
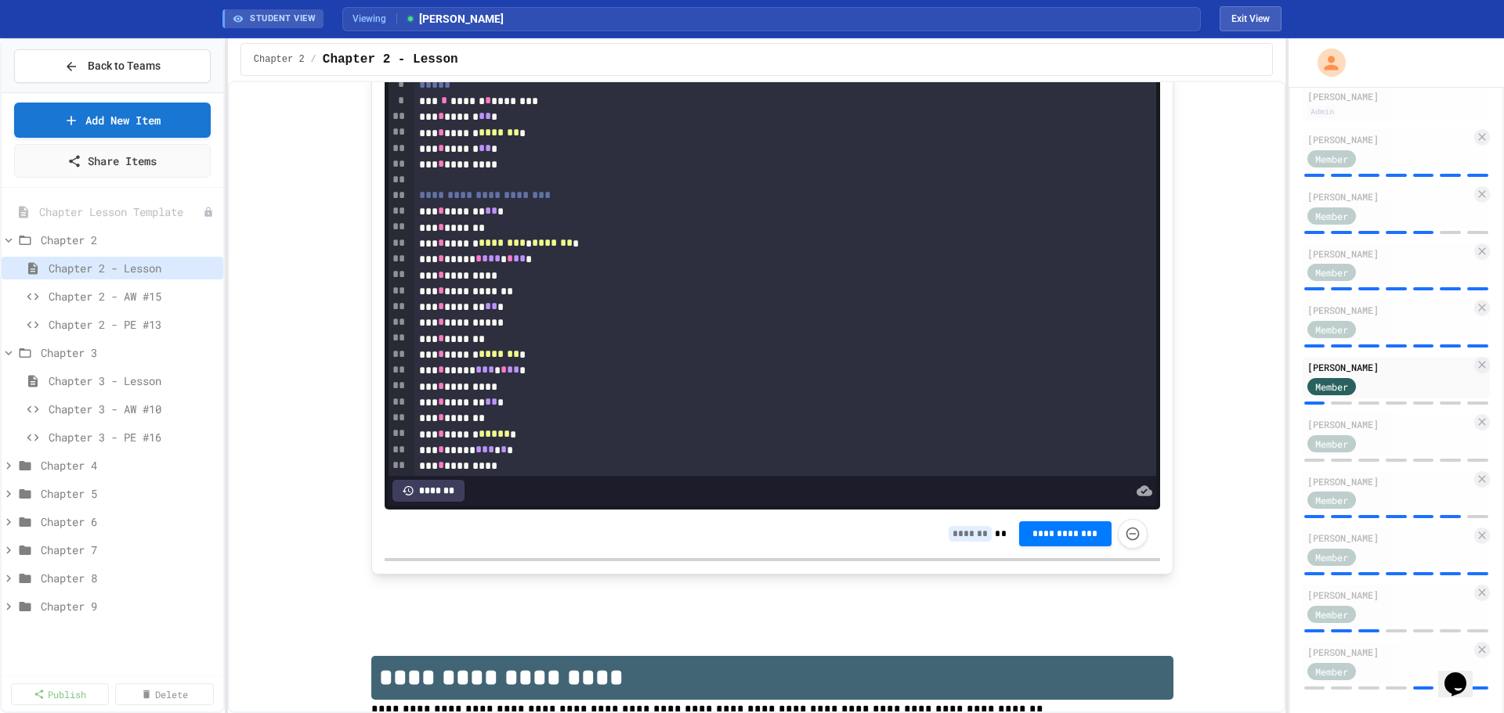
scroll to position [5404, 0]
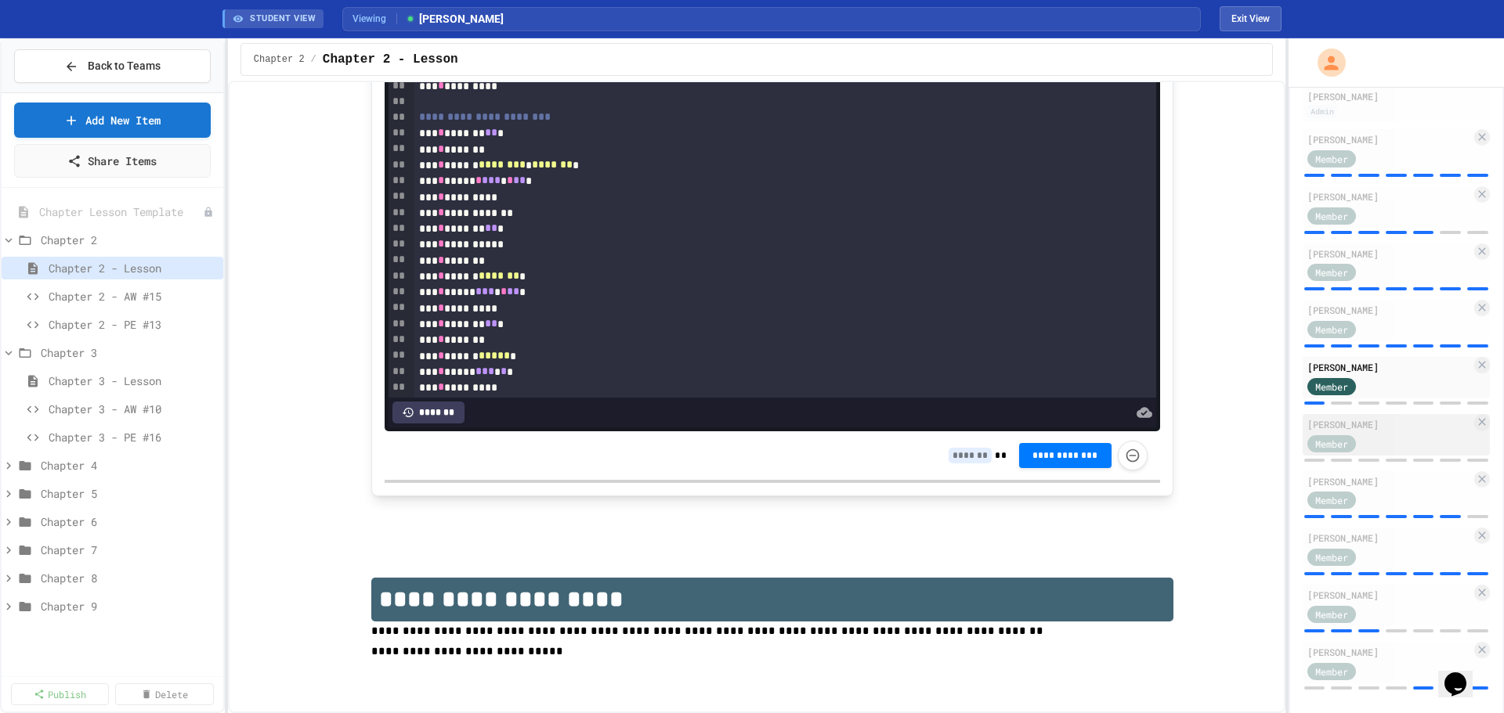
click at [1392, 432] on div "[PERSON_NAME]" at bounding box center [1389, 424] width 164 height 14
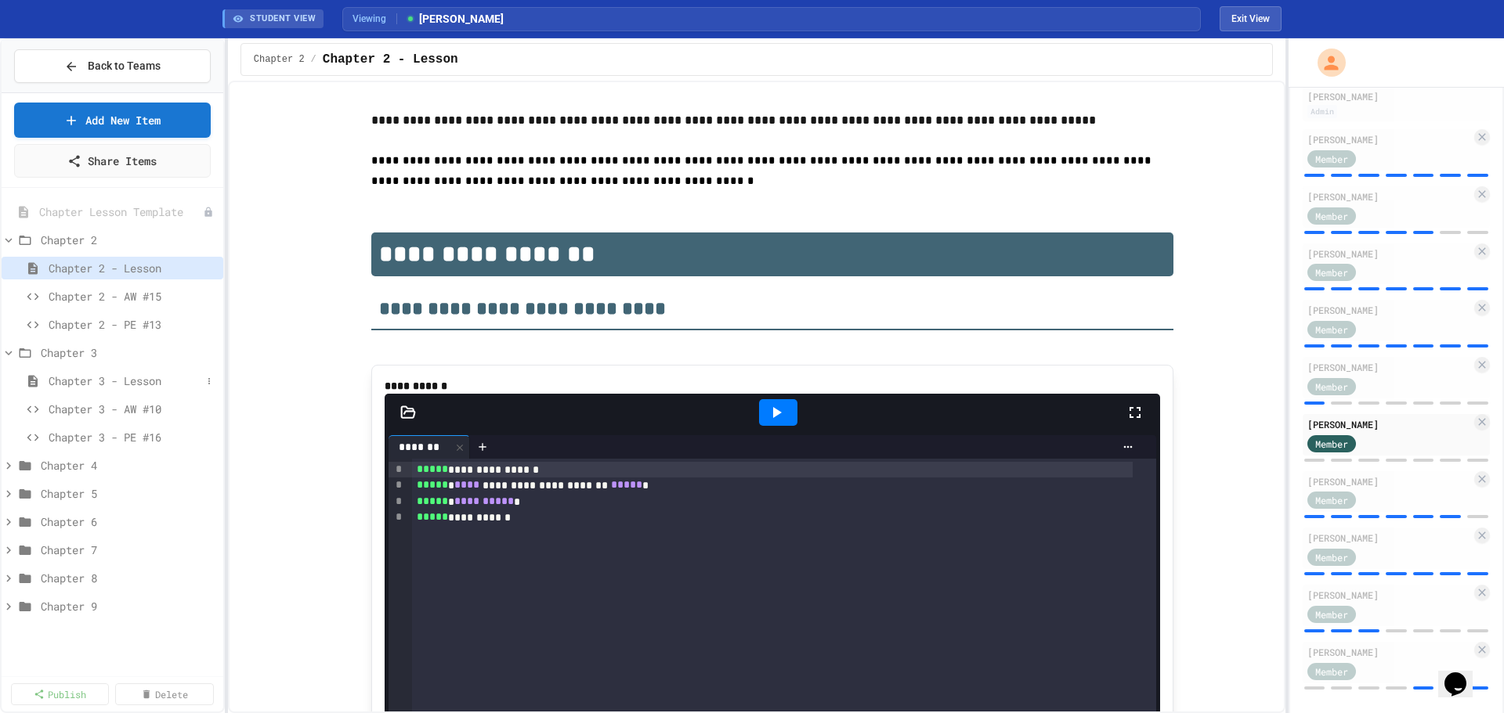
click at [58, 379] on span "Chapter 3 - Lesson" at bounding box center [125, 381] width 153 height 16
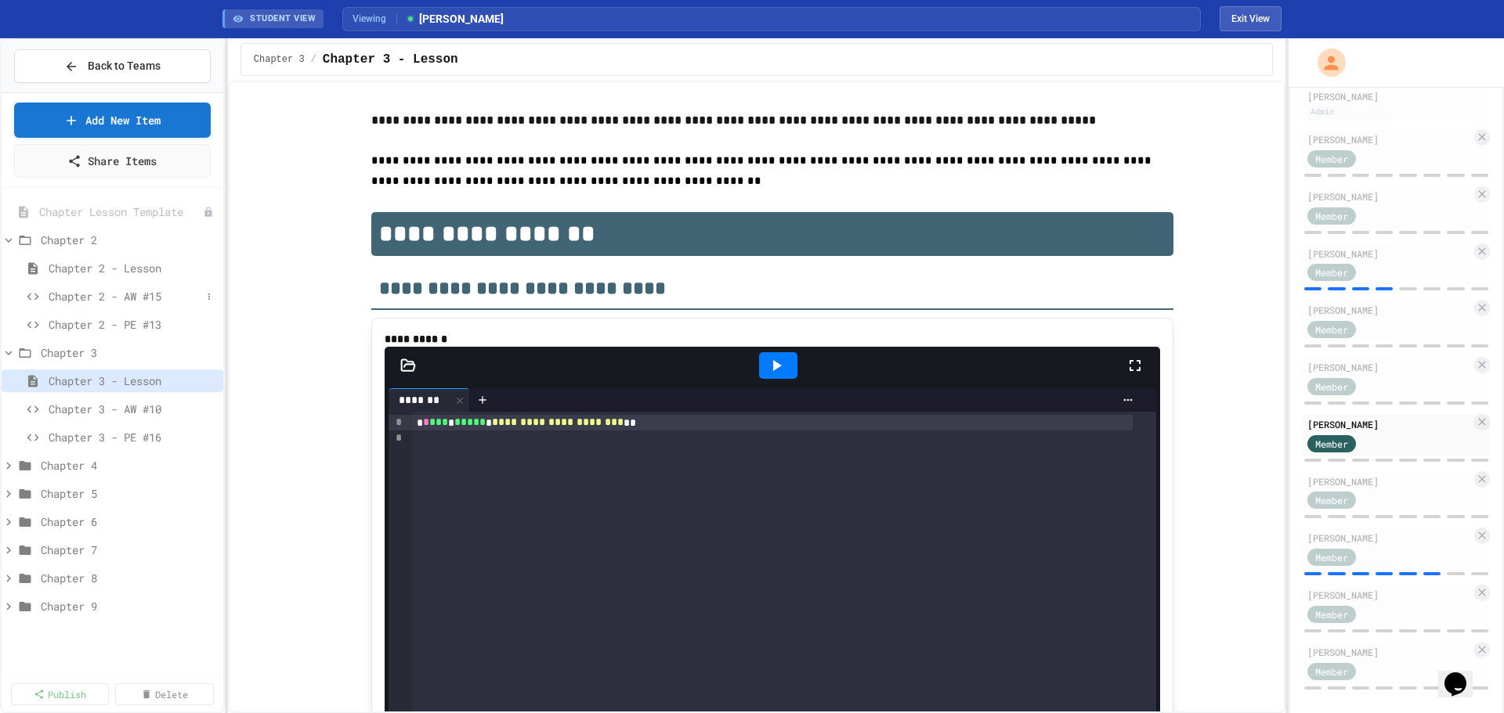
click at [54, 295] on span "Chapter 2 - AW #15" at bounding box center [125, 296] width 153 height 16
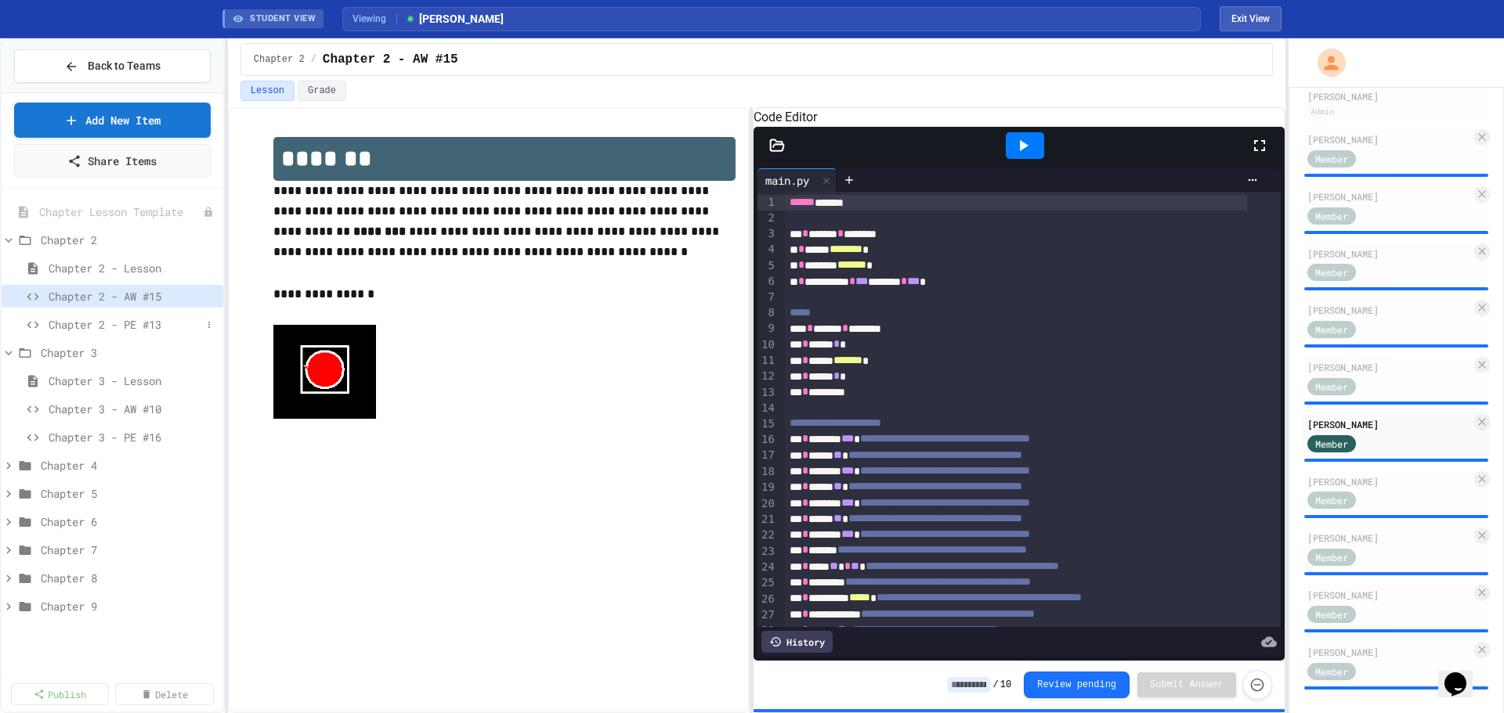
click at [59, 320] on span "Chapter 2 - PE #13" at bounding box center [125, 324] width 153 height 16
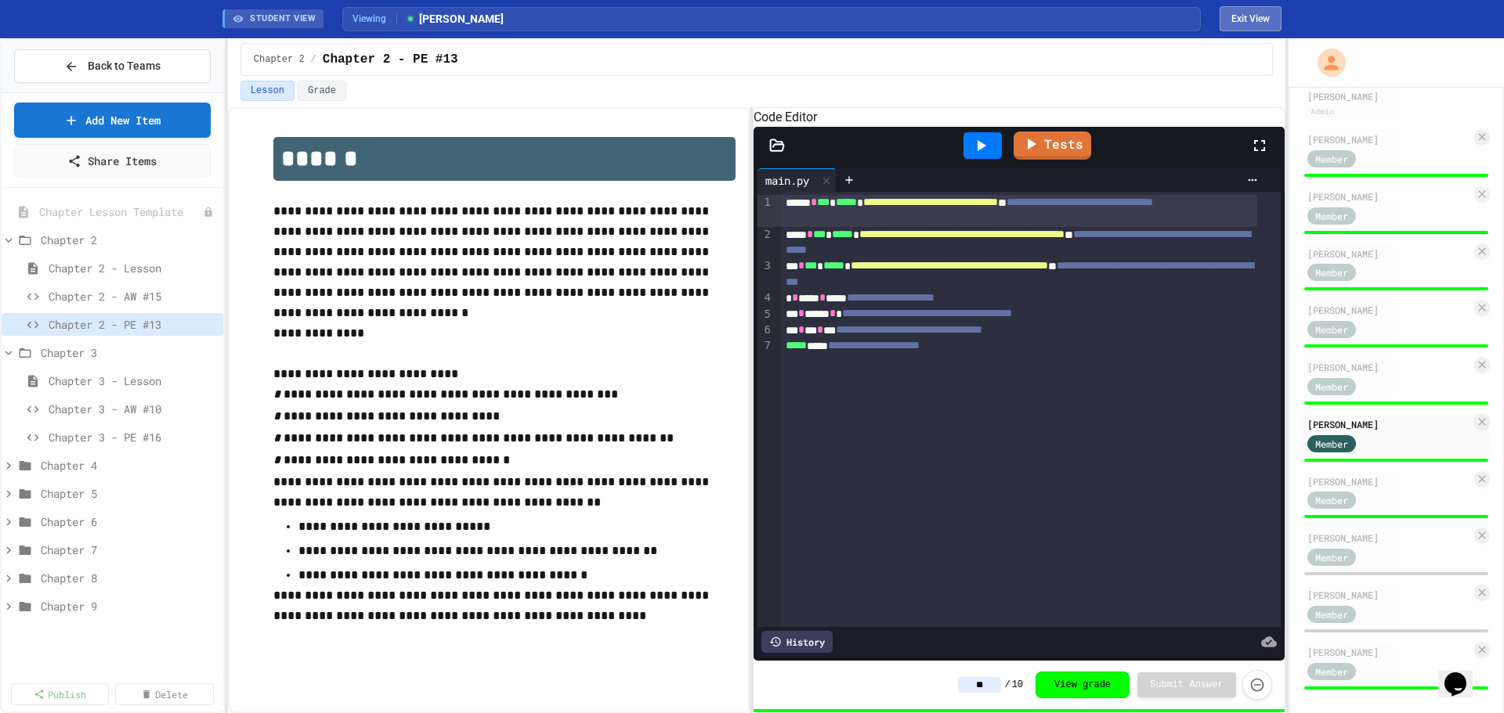
click at [1262, 16] on button "Exit View" at bounding box center [1250, 18] width 62 height 25
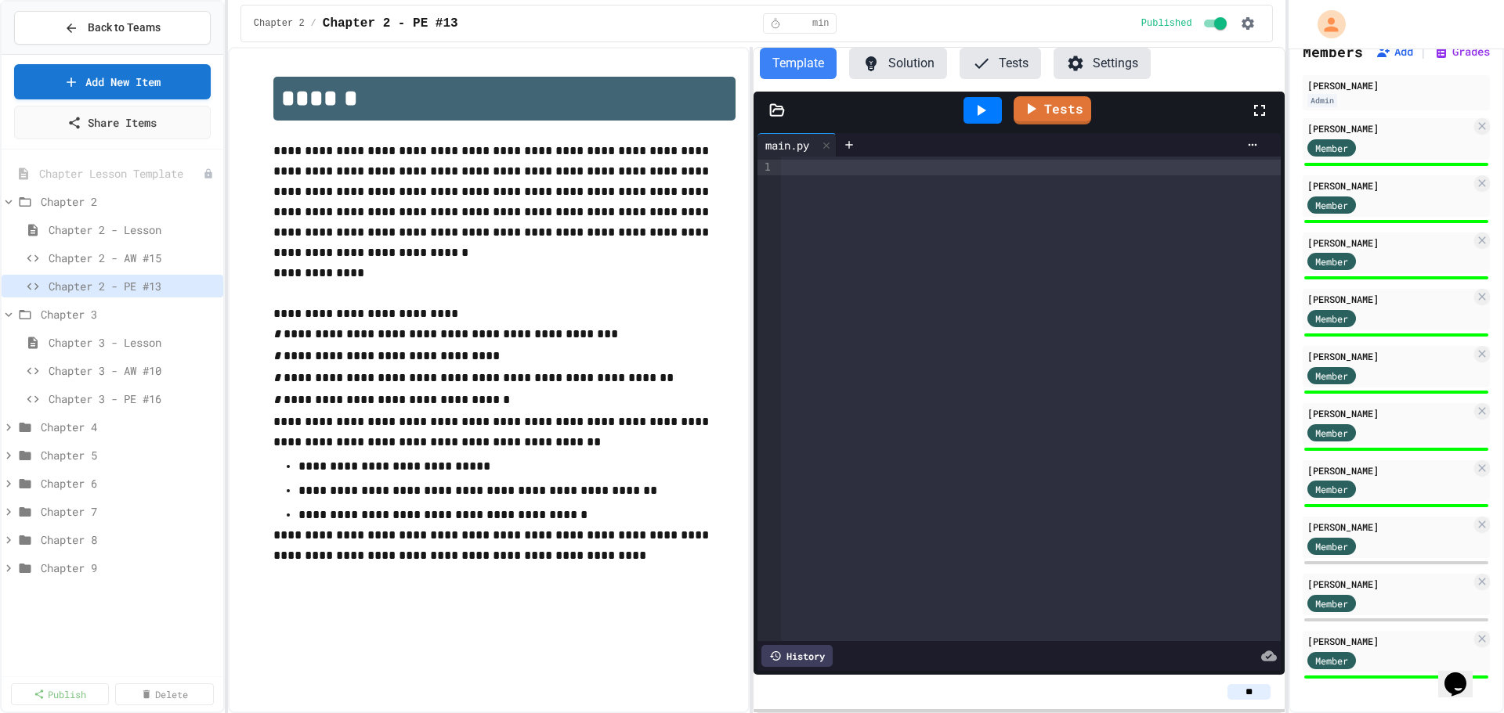
click at [898, 63] on button "Solution" at bounding box center [898, 63] width 98 height 31
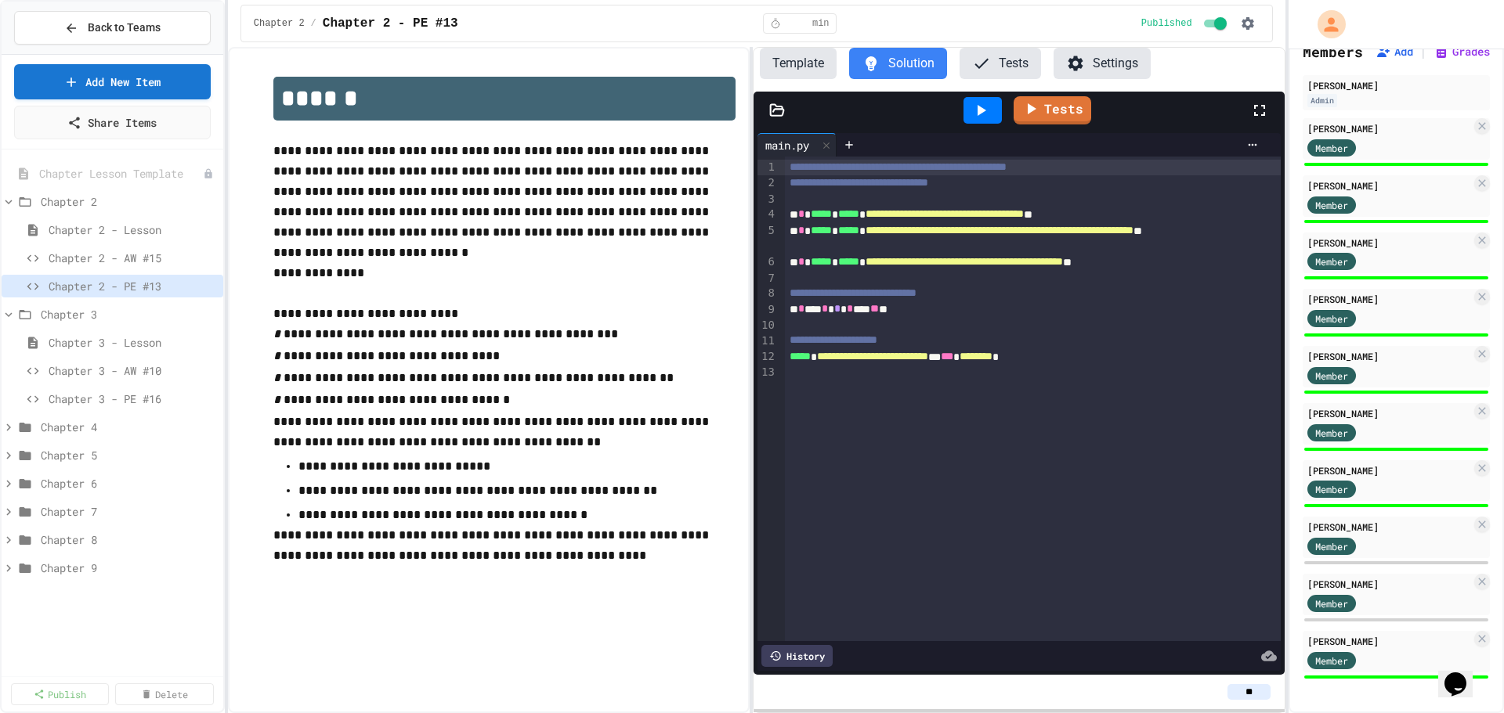
click at [813, 67] on button "Template" at bounding box center [798, 63] width 77 height 31
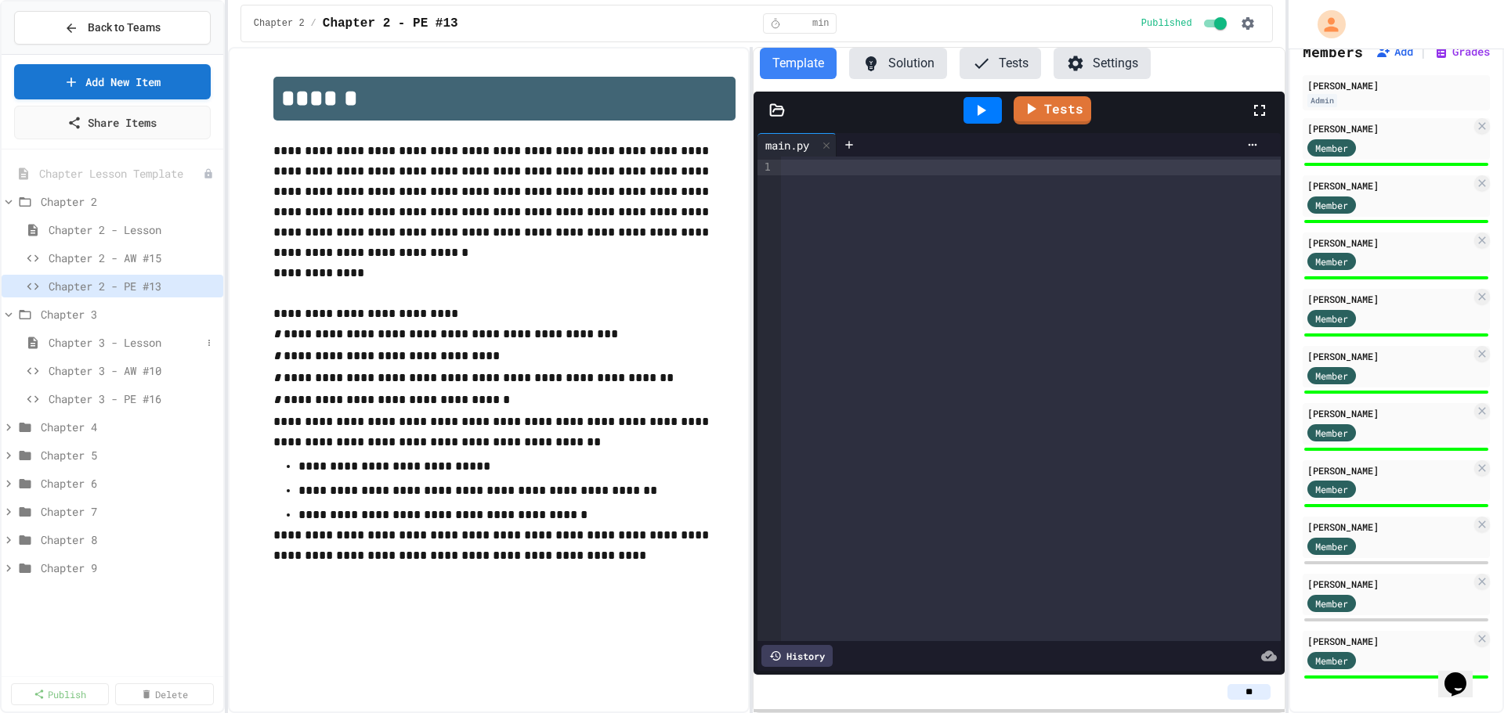
click at [103, 333] on div "Chapter 3 - Lesson" at bounding box center [113, 342] width 222 height 23
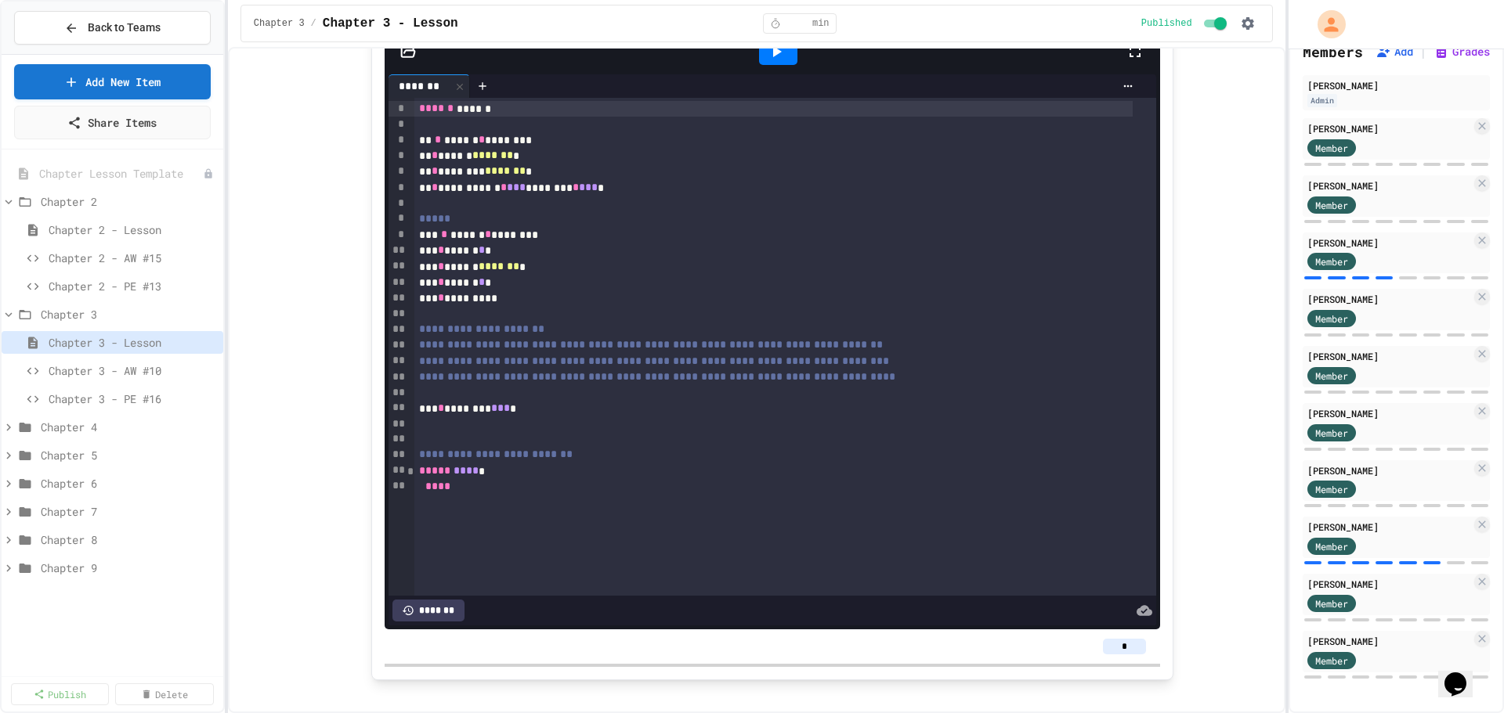
scroll to position [5702, 0]
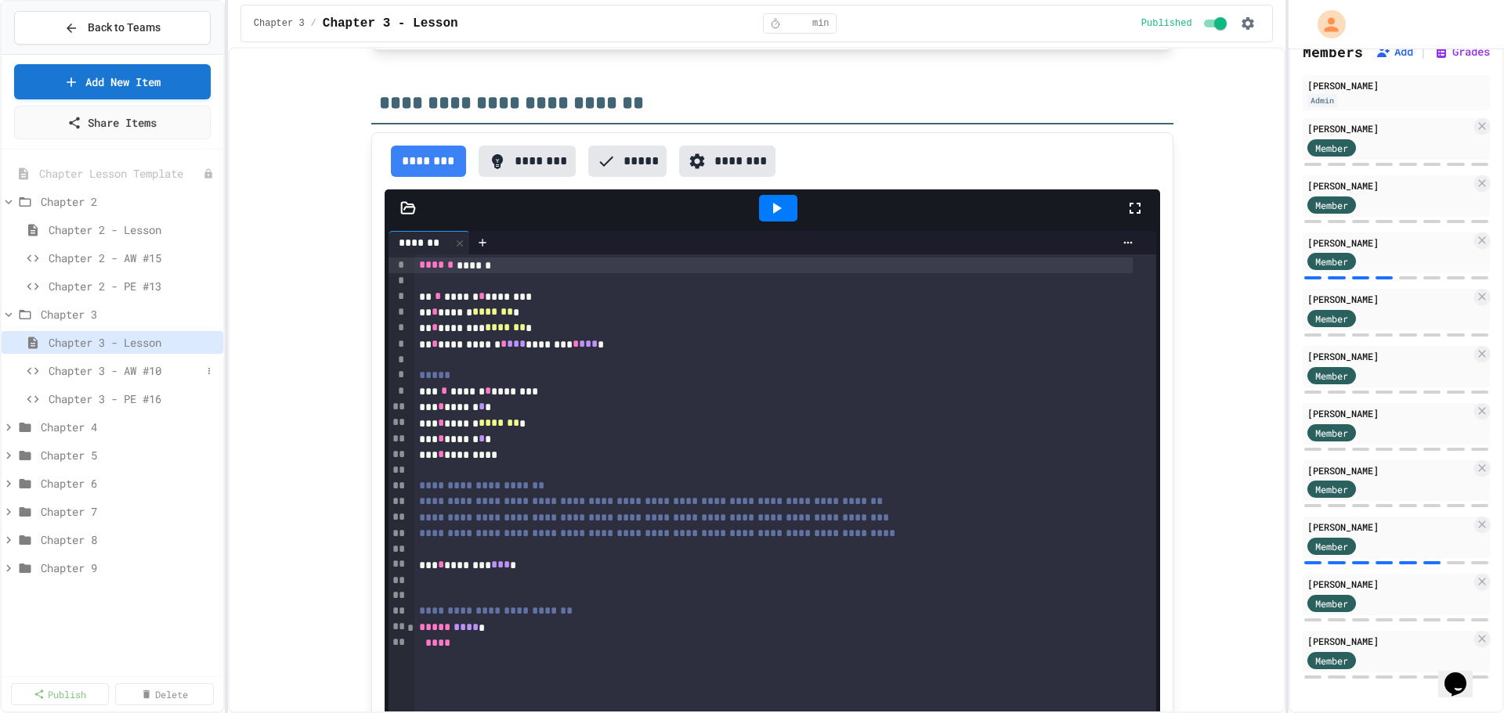
click at [117, 363] on span "Chapter 3 - AW #10" at bounding box center [125, 371] width 153 height 16
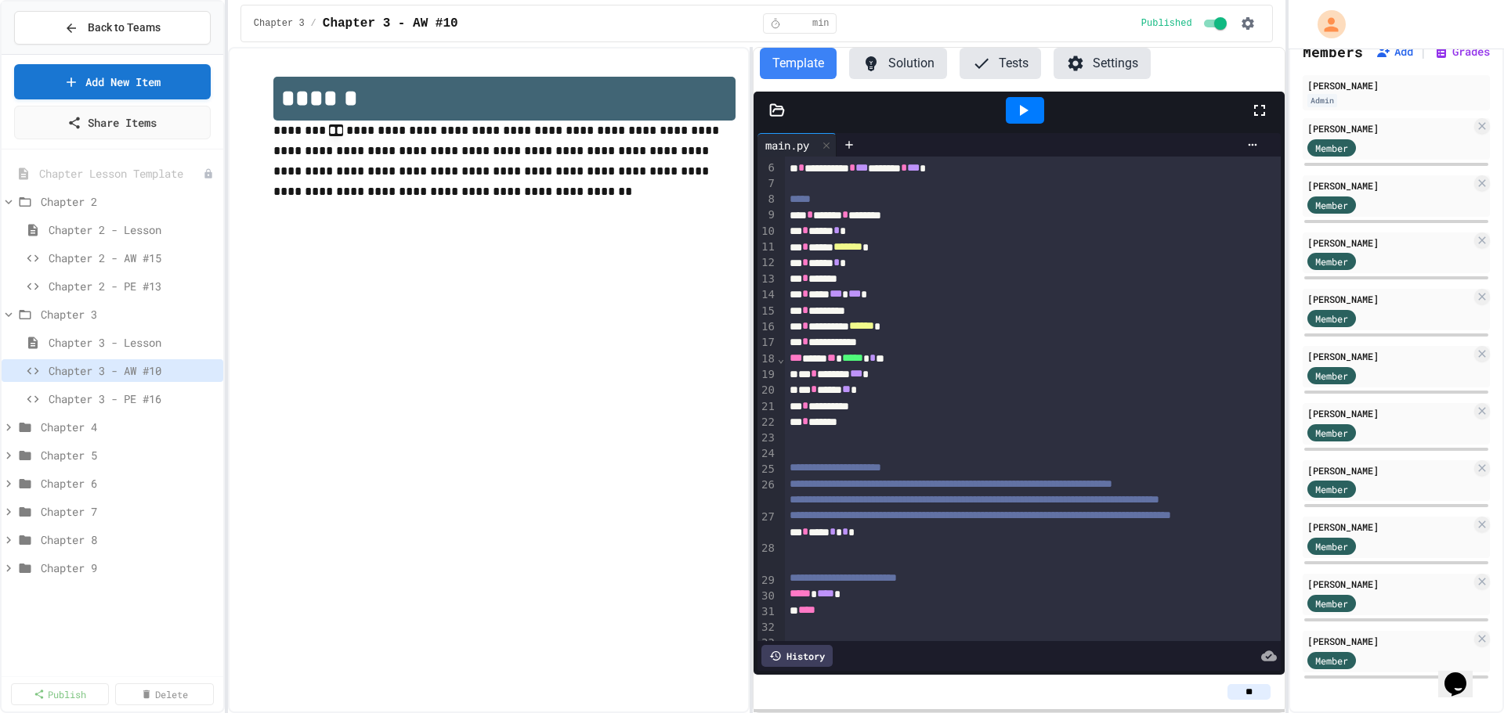
scroll to position [132, 0]
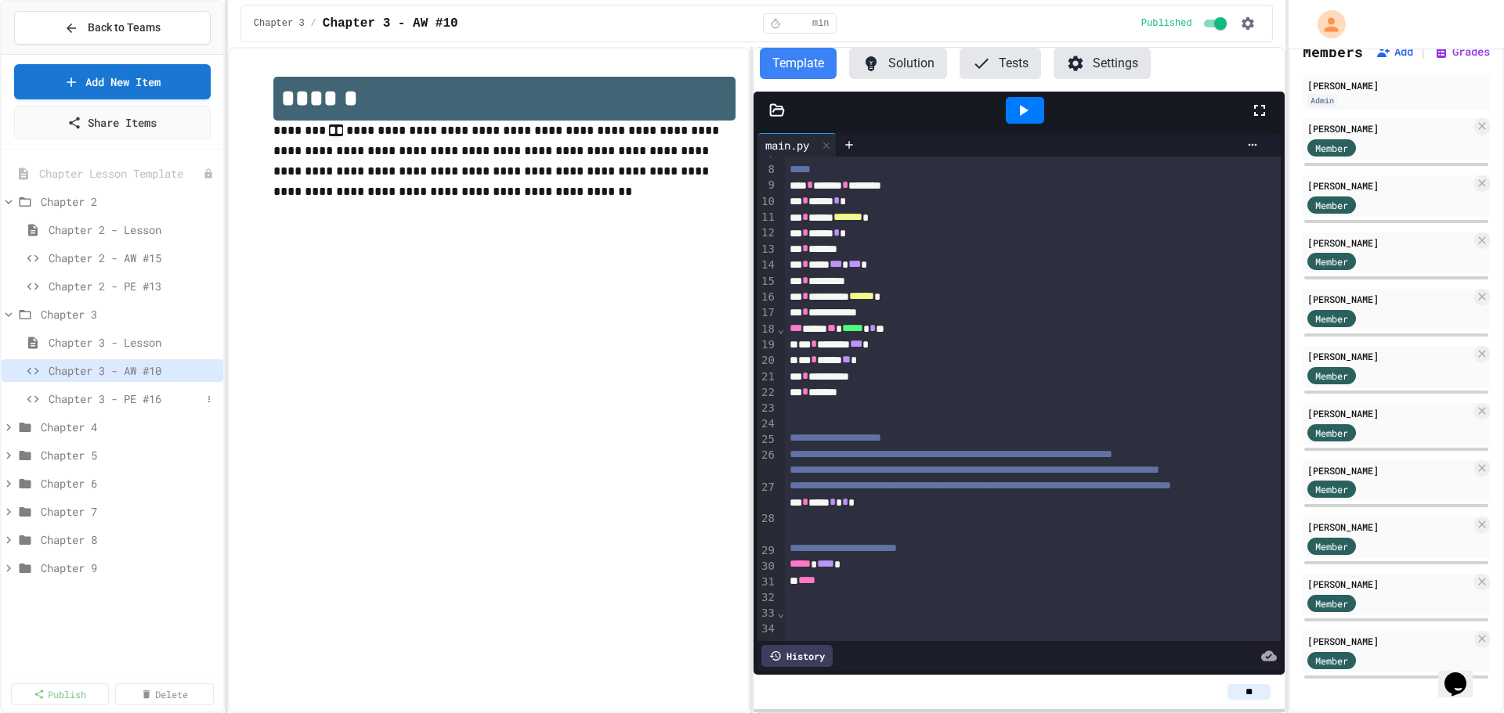
click at [96, 394] on span "Chapter 3 - PE #16" at bounding box center [125, 399] width 153 height 16
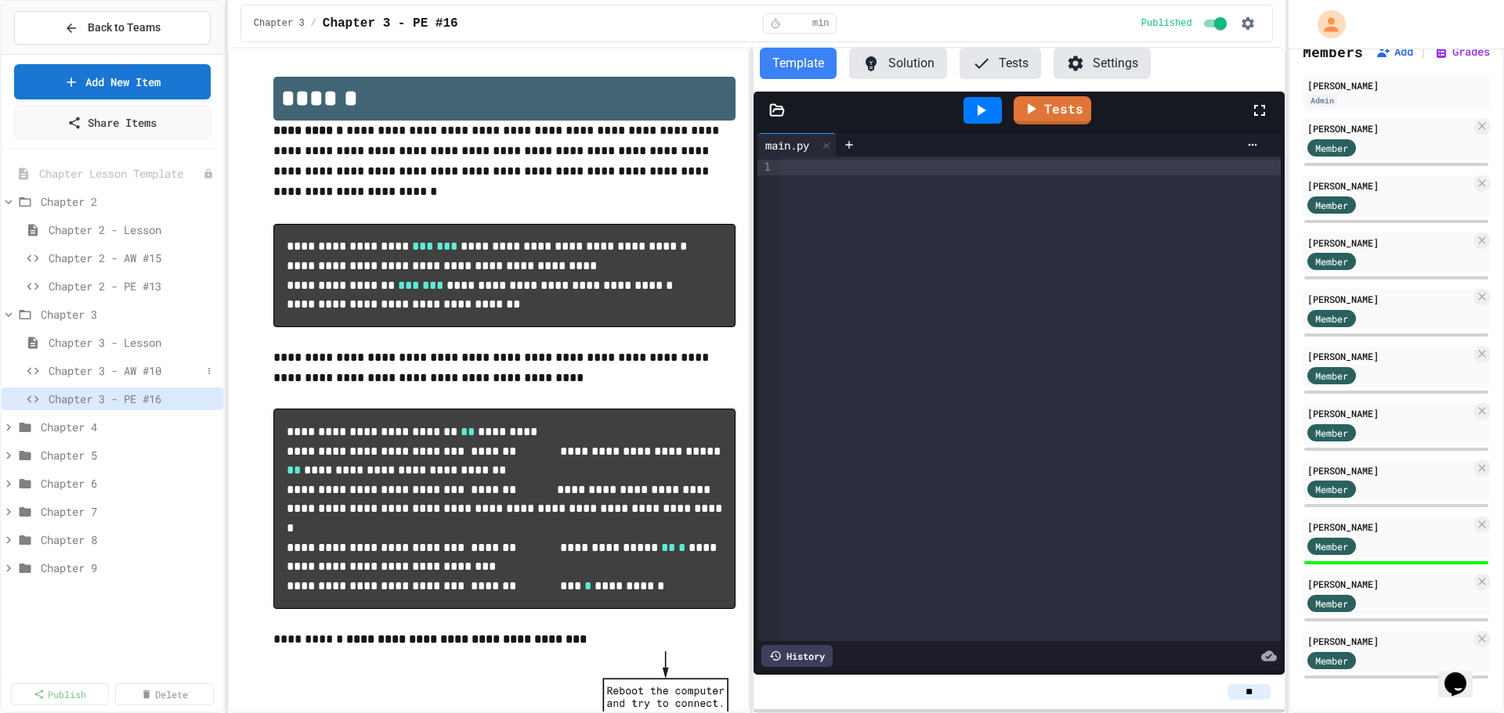
click at [84, 373] on span "Chapter 3 - AW #10" at bounding box center [125, 371] width 153 height 16
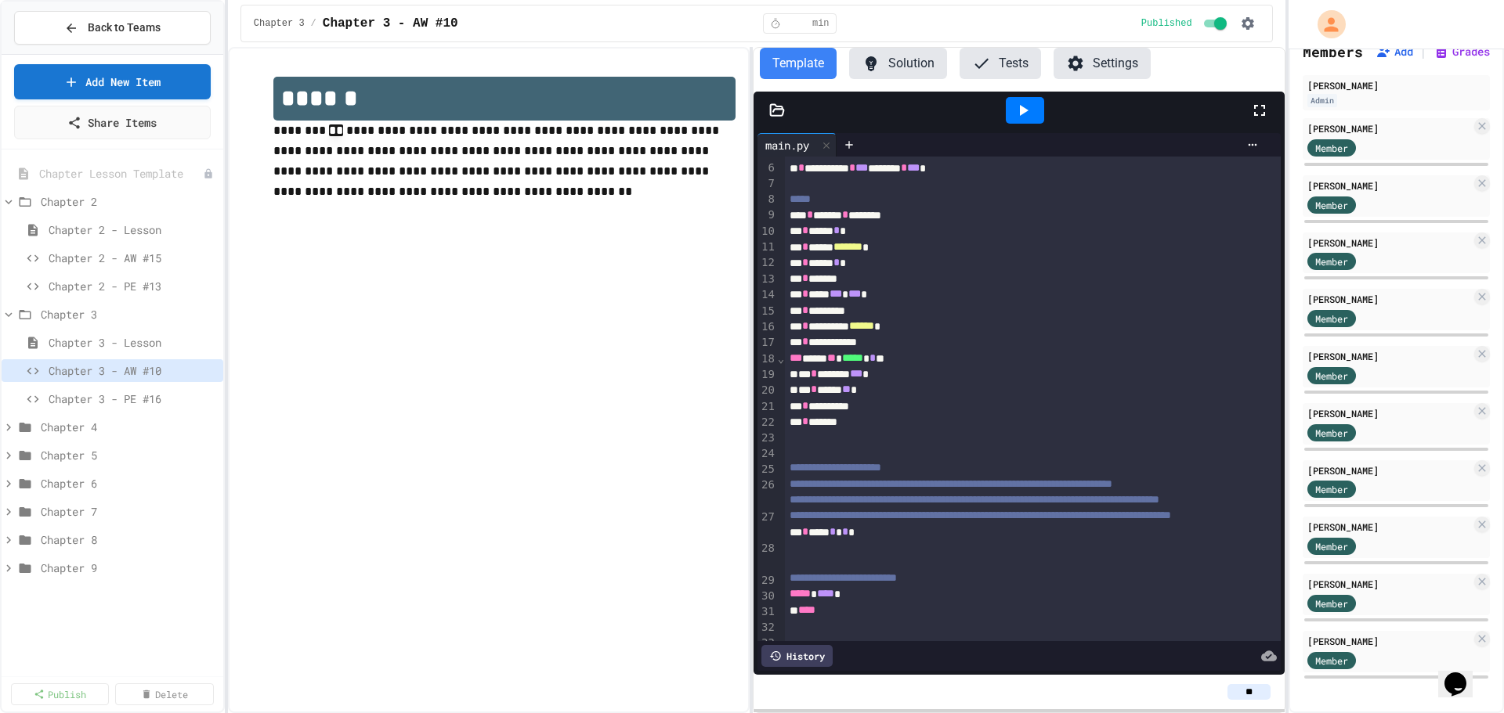
scroll to position [132, 0]
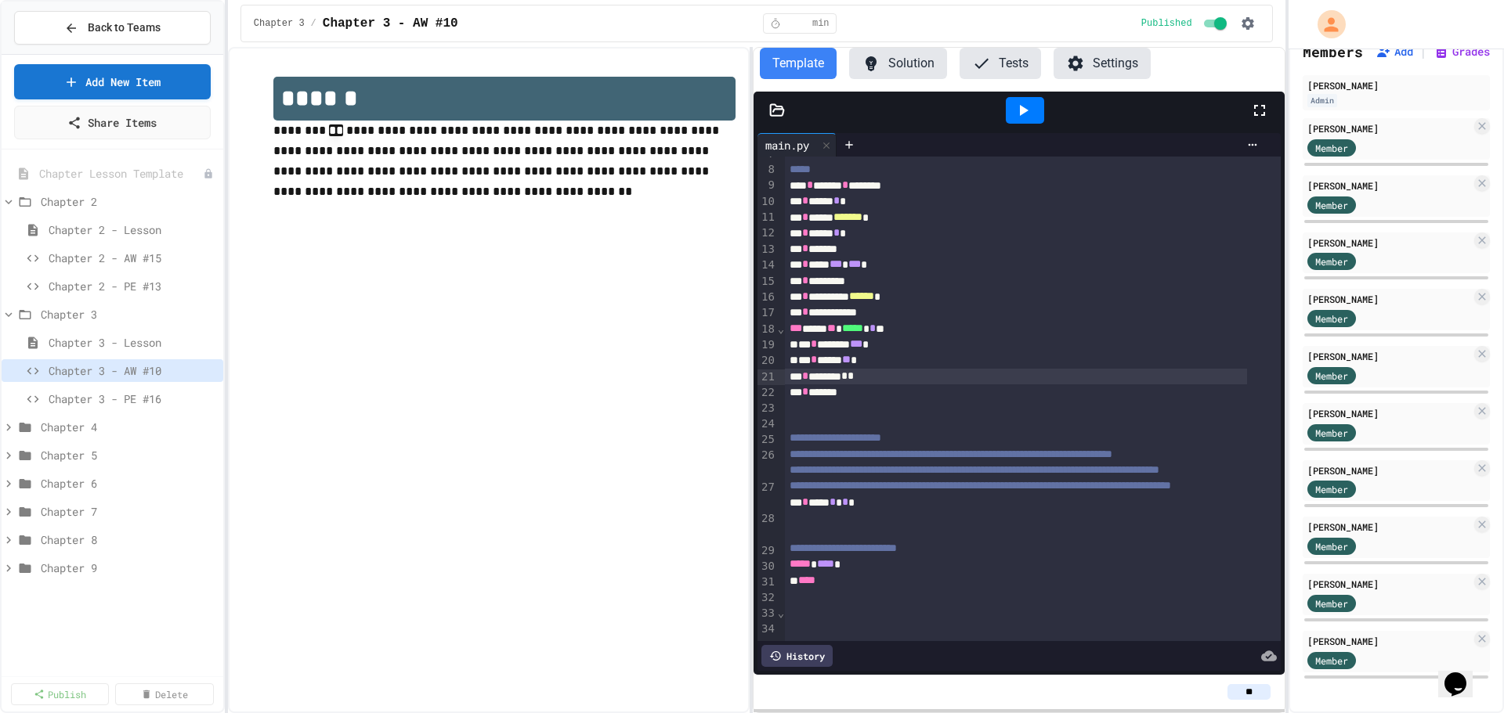
click at [412, 713] on div at bounding box center [752, 715] width 1504 height 0
click at [996, 66] on button "Tests" at bounding box center [999, 63] width 81 height 31
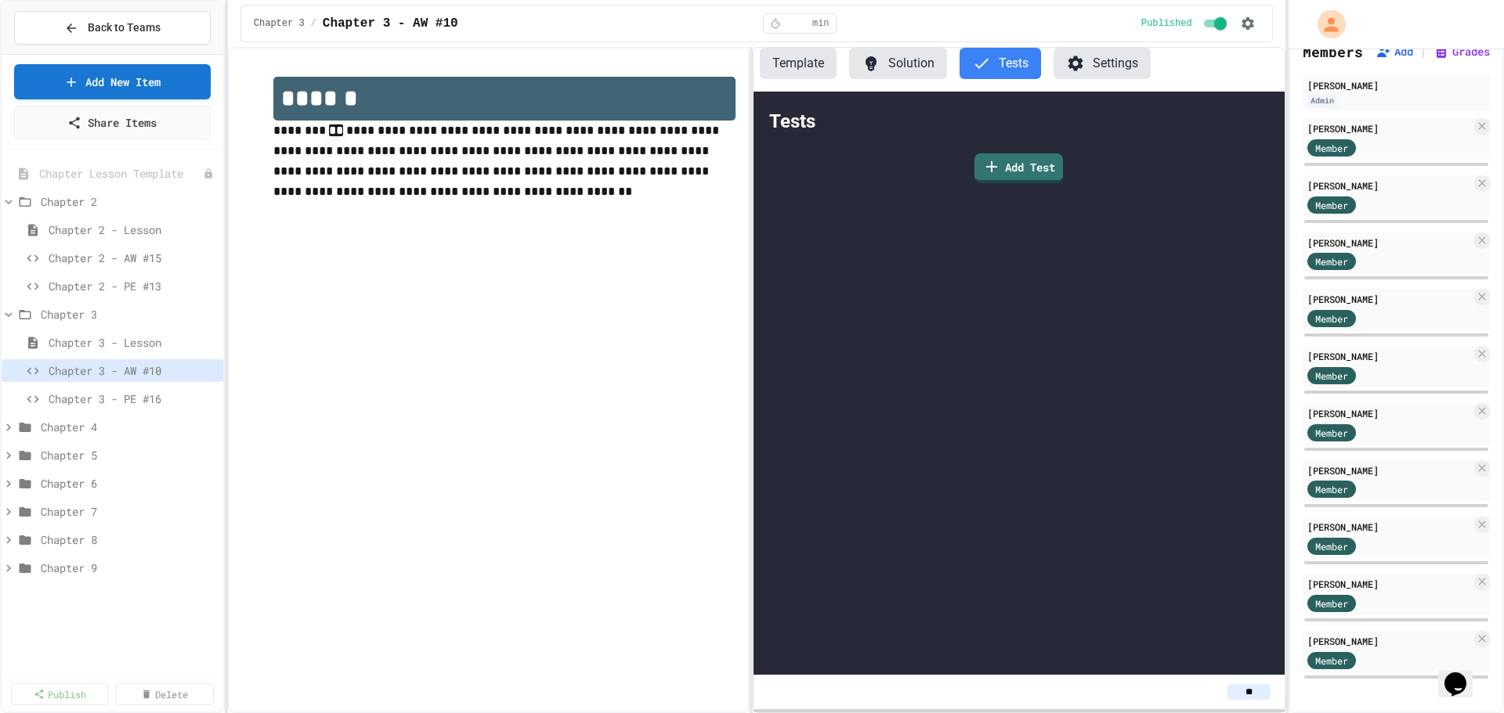
click at [899, 56] on button "Solution" at bounding box center [898, 63] width 98 height 31
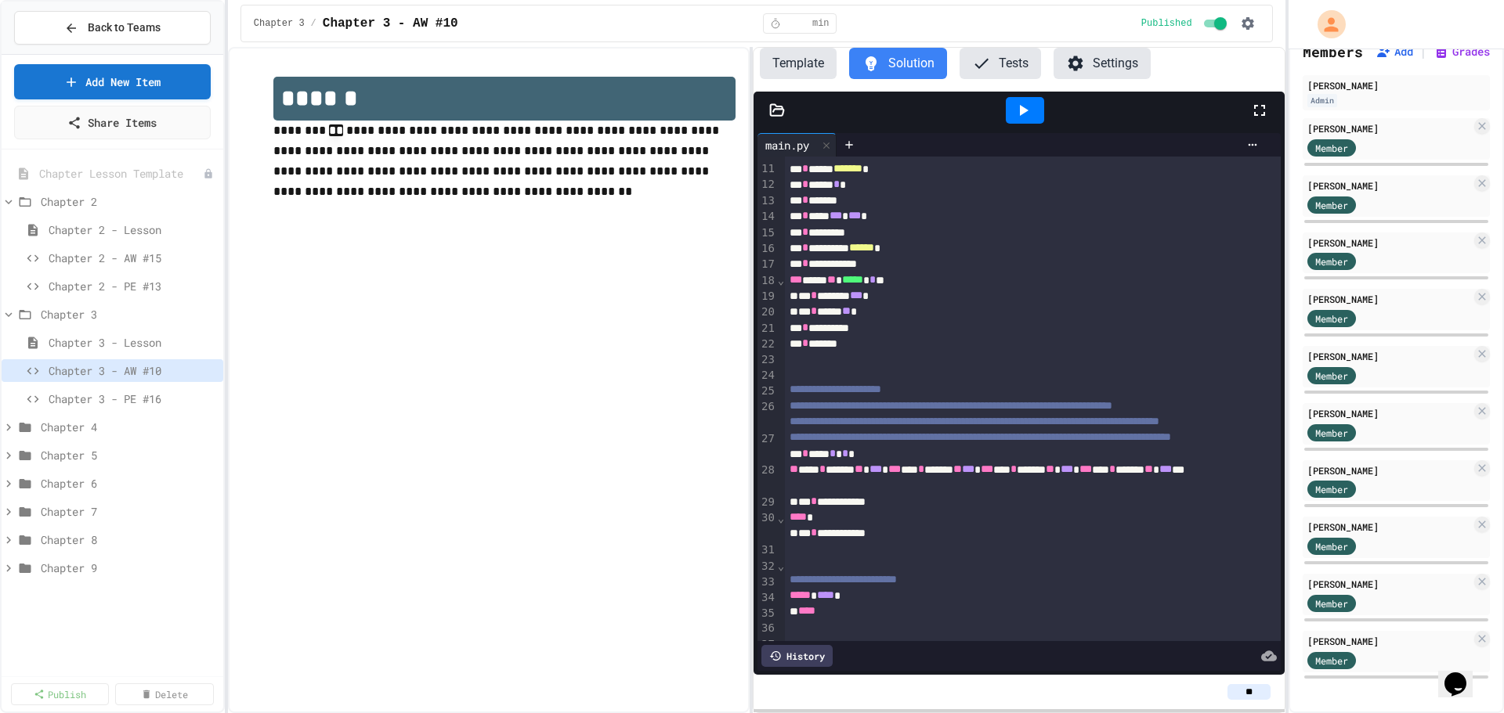
scroll to position [211, 0]
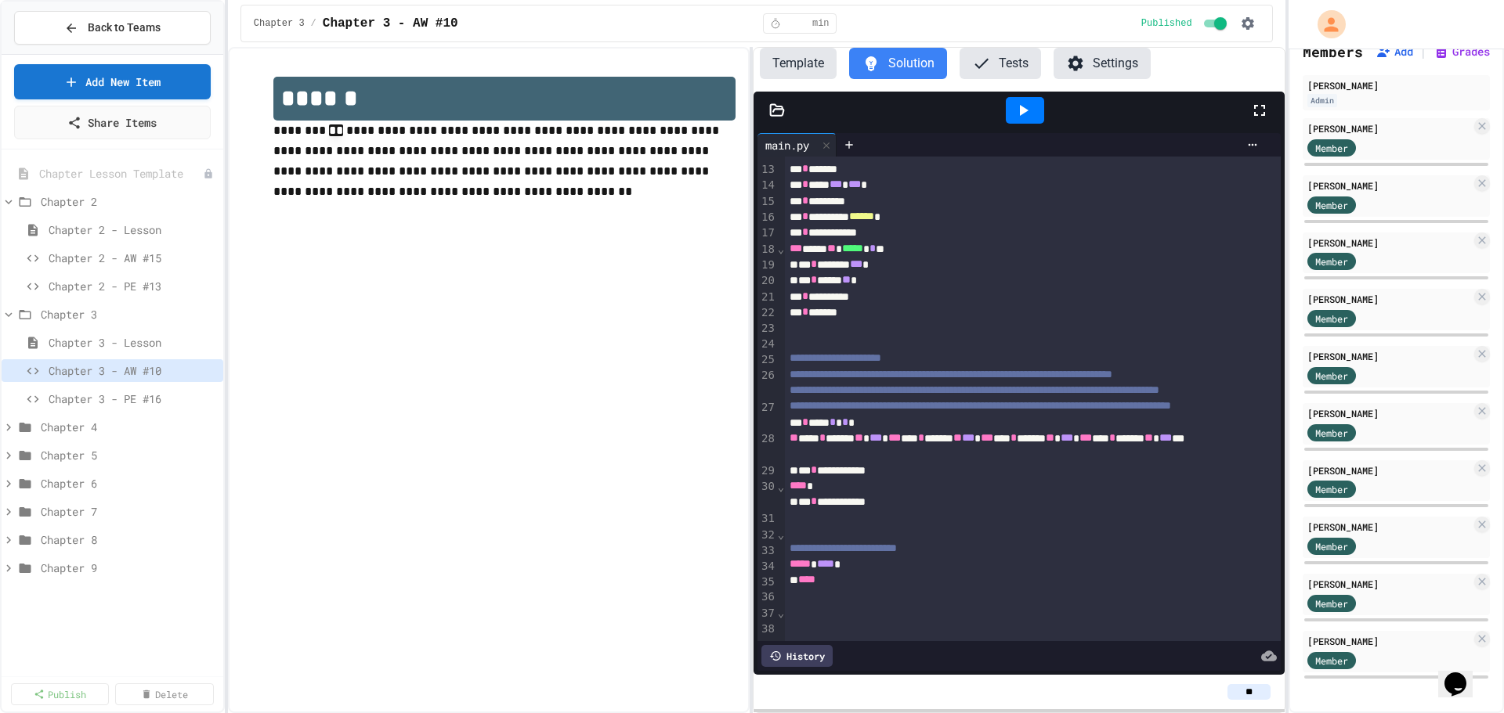
click at [812, 70] on button "Template" at bounding box center [798, 63] width 77 height 31
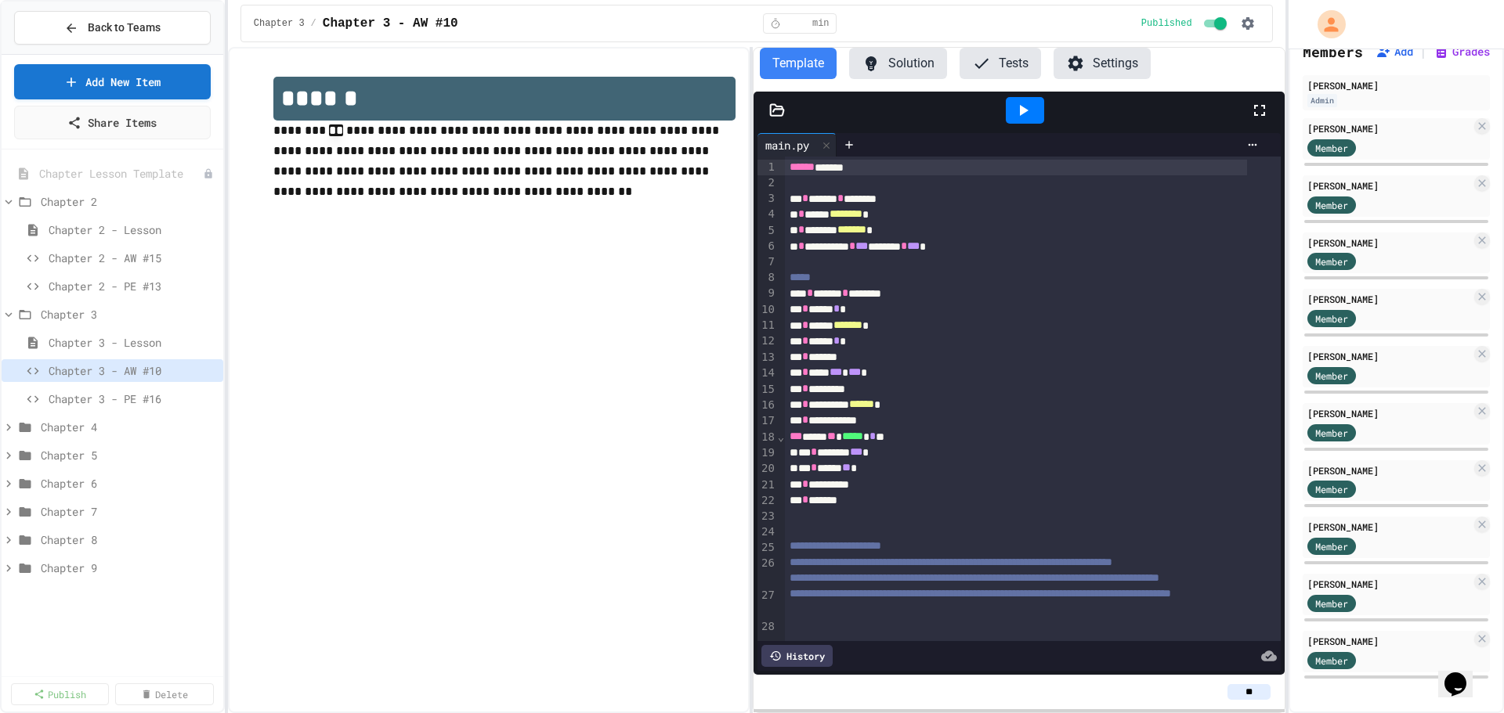
scroll to position [132, 0]
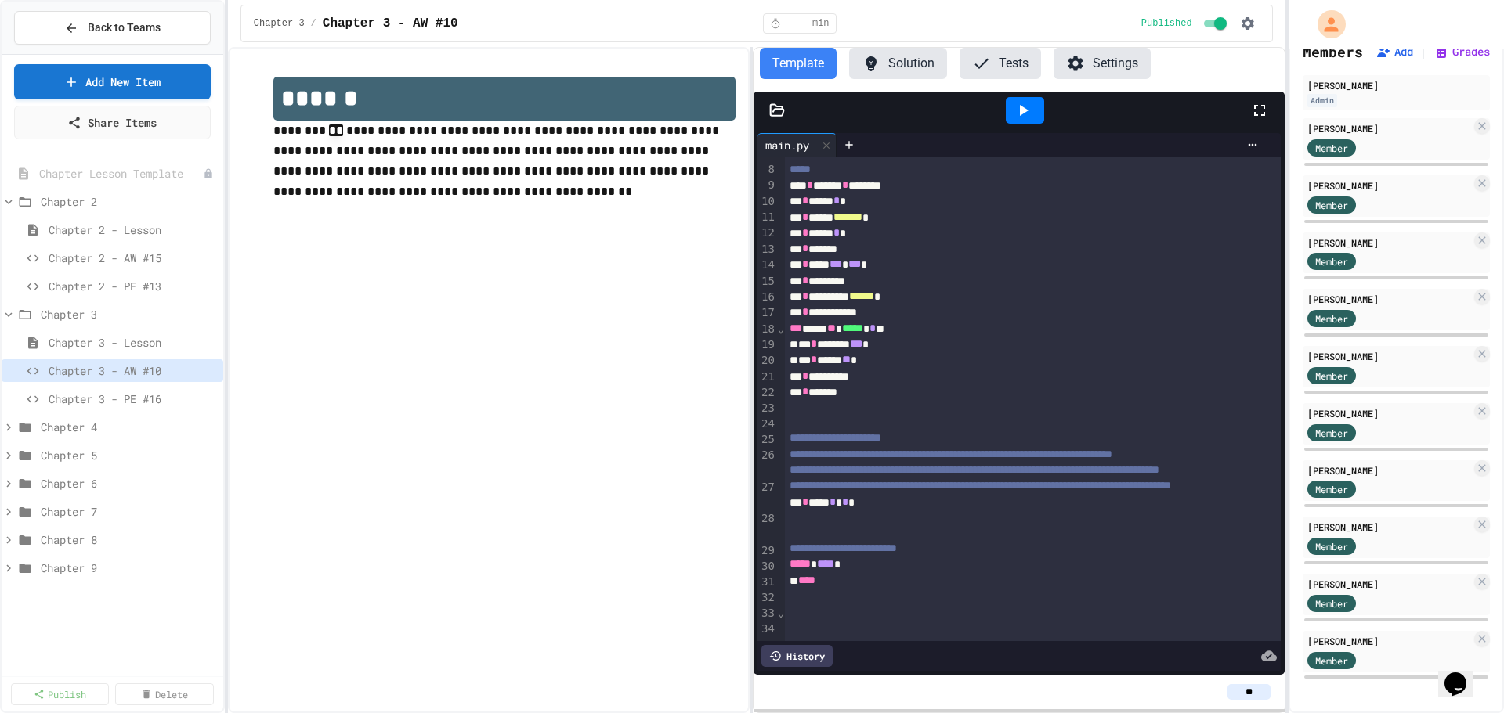
click at [885, 60] on button "Solution" at bounding box center [898, 63] width 98 height 31
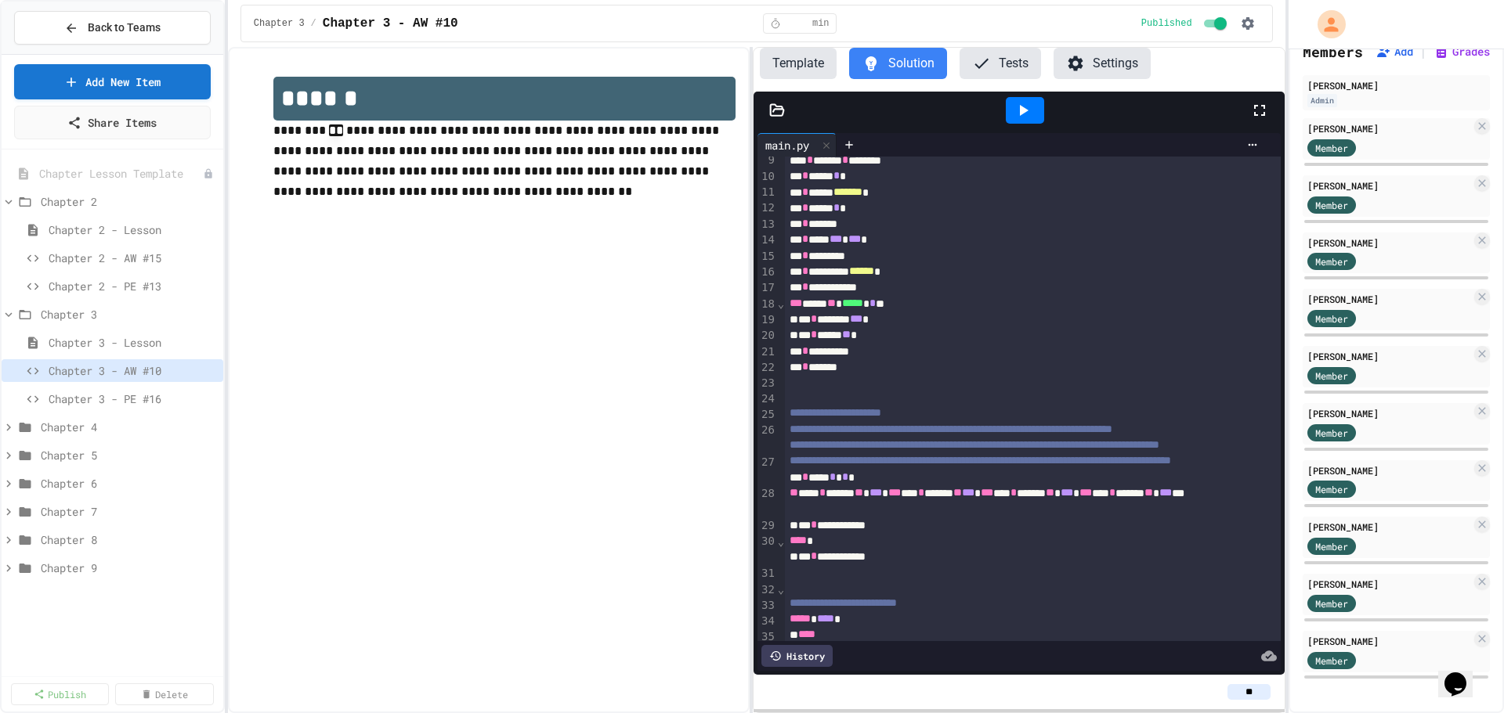
scroll to position [55, 0]
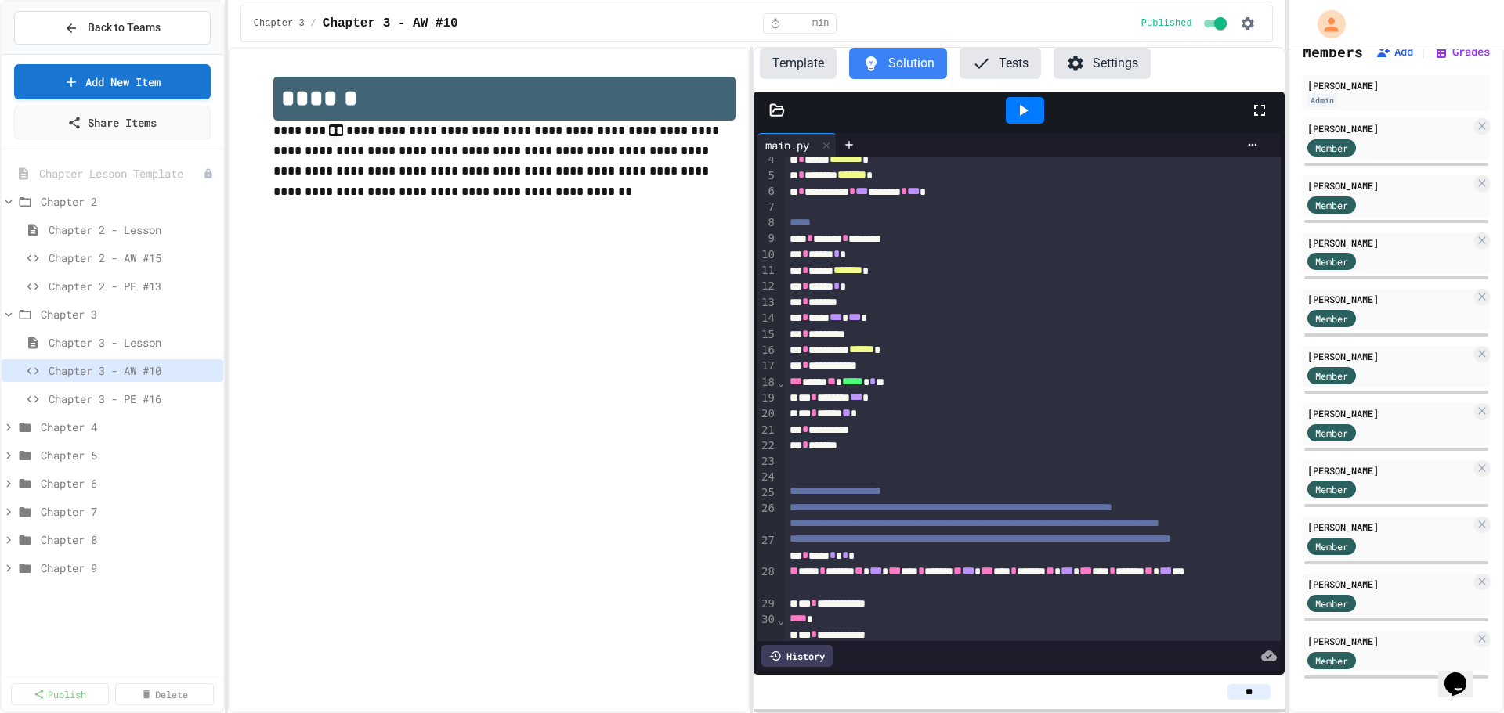
click at [780, 54] on button "Template" at bounding box center [798, 63] width 77 height 31
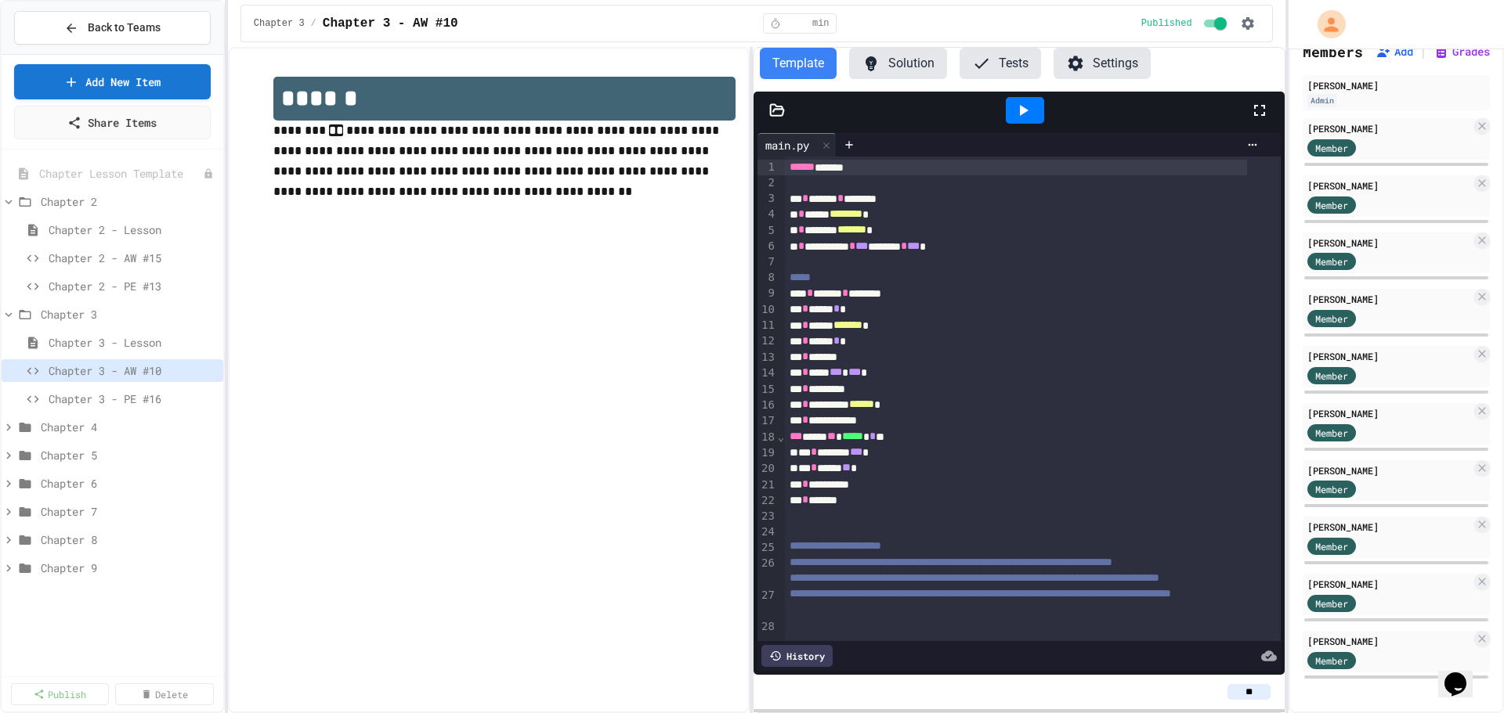
click at [1032, 103] on icon at bounding box center [1022, 110] width 19 height 19
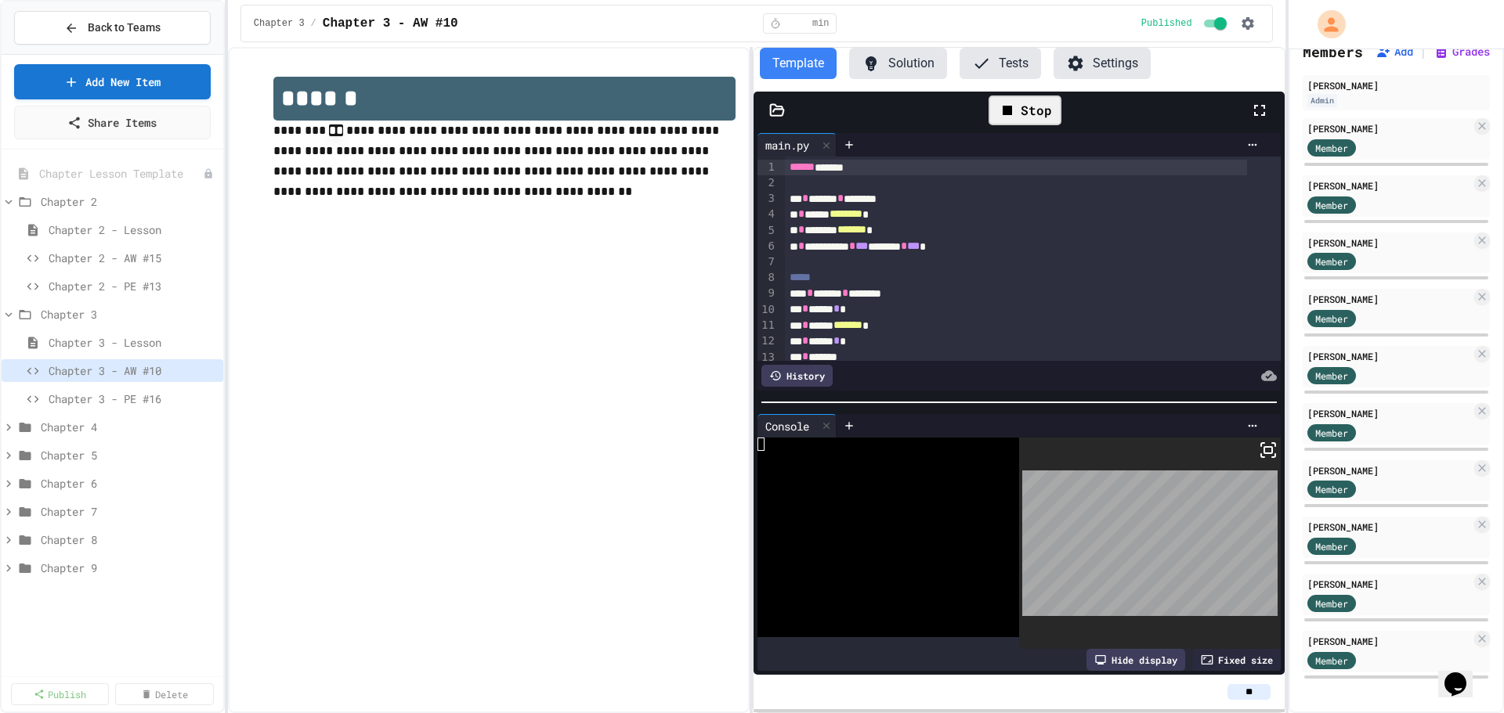
click at [1029, 106] on div "Stop" at bounding box center [1024, 111] width 73 height 30
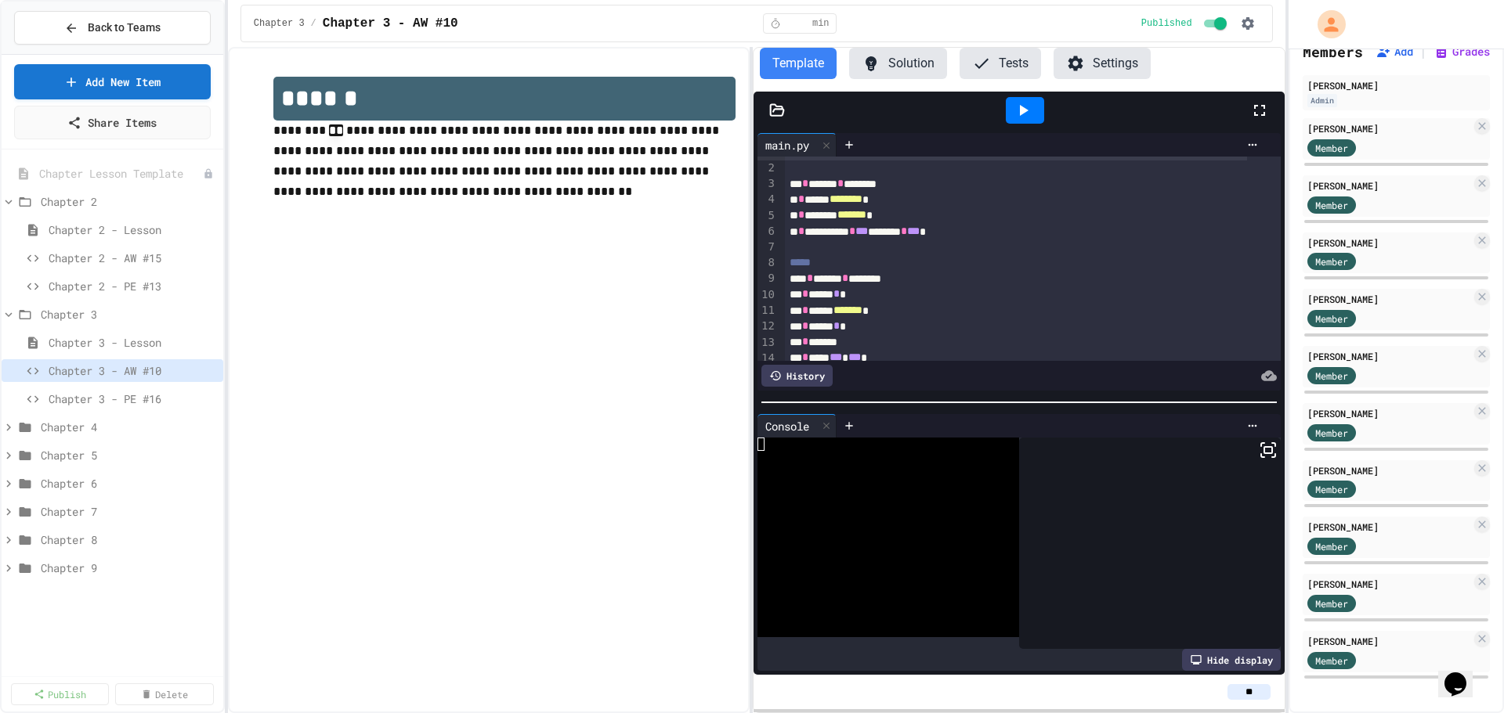
scroll to position [406, 0]
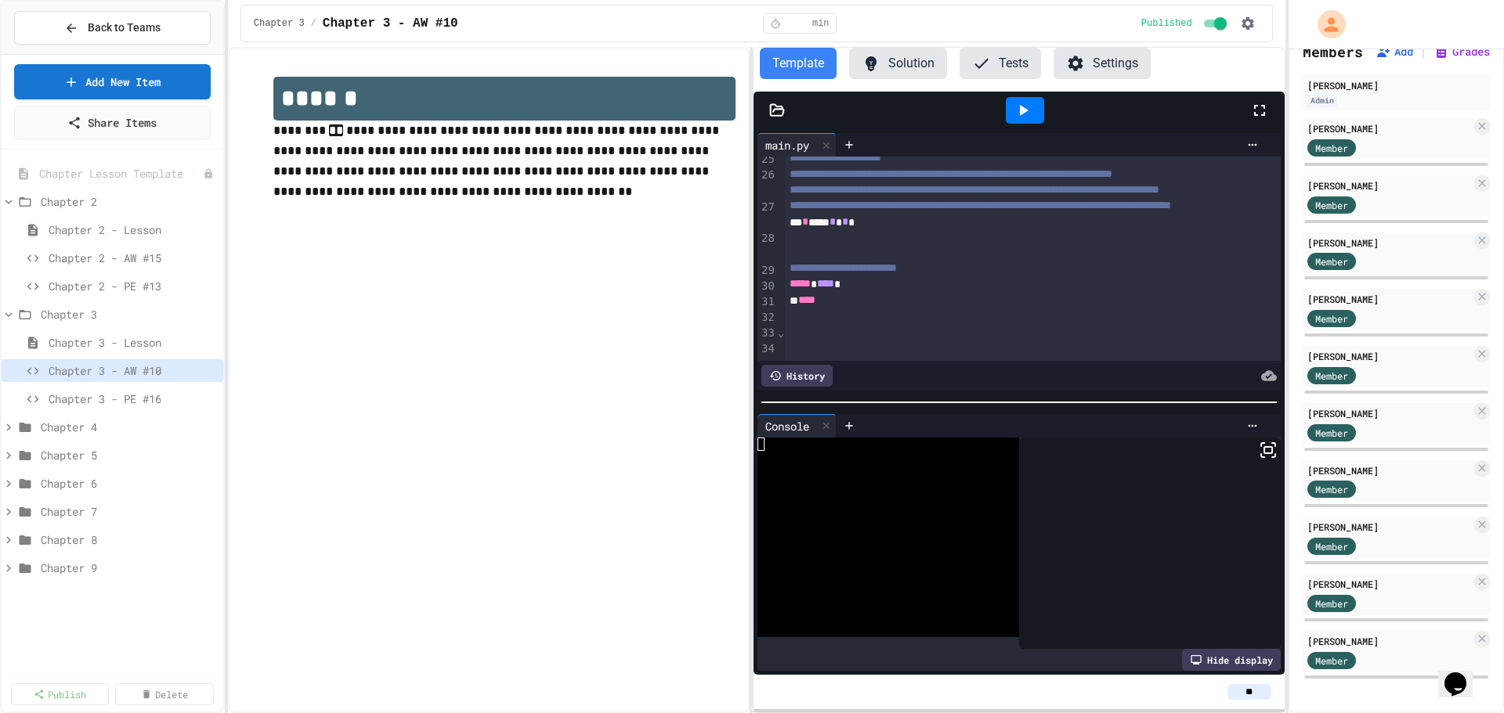
click at [902, 57] on button "Solution" at bounding box center [898, 63] width 98 height 31
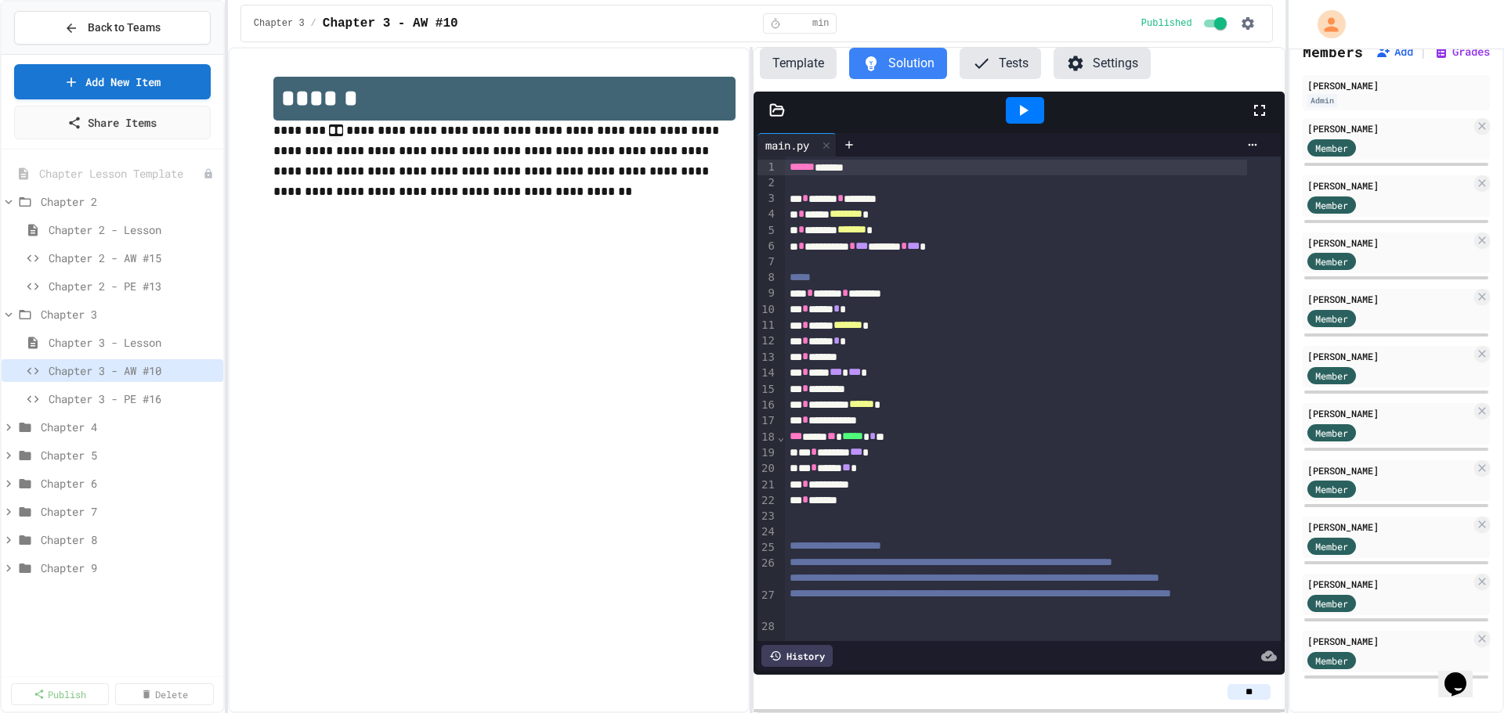
scroll to position [211, 0]
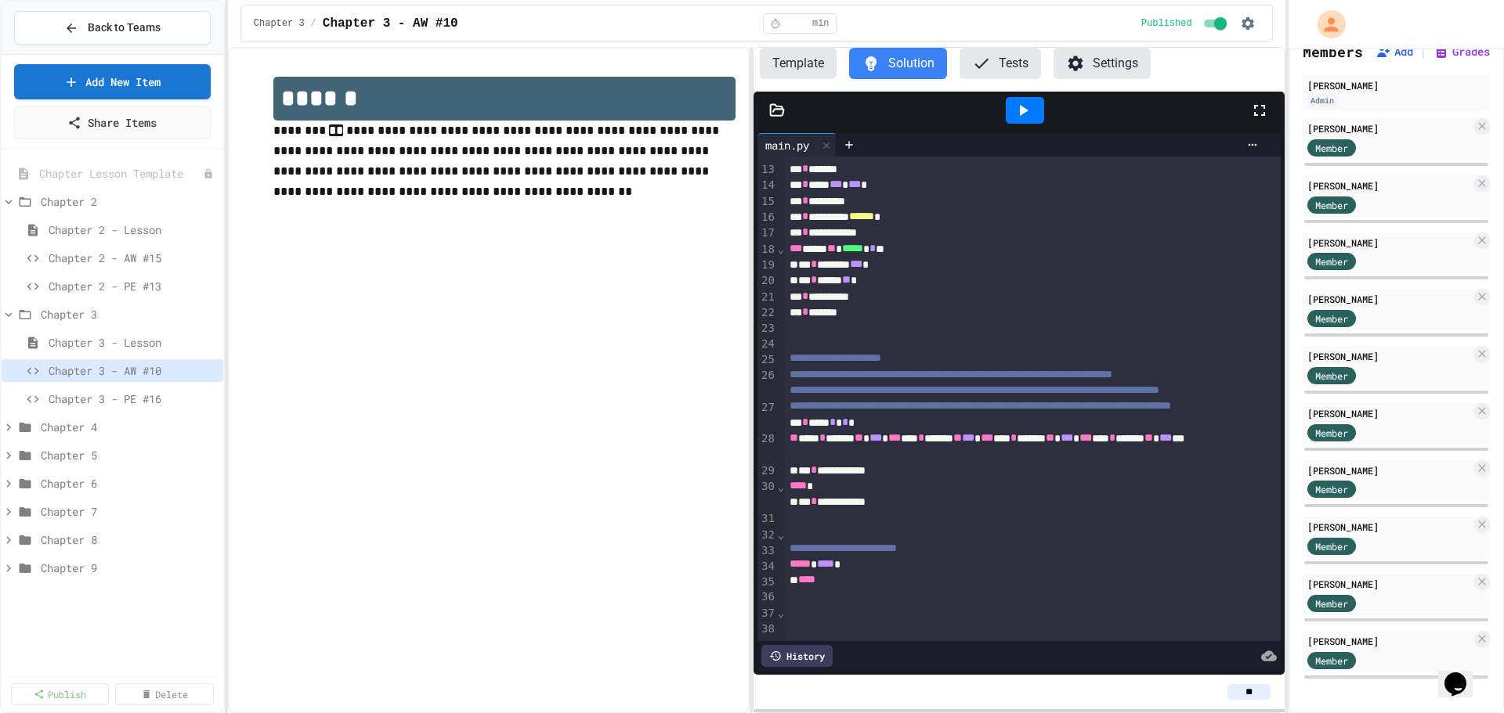
click at [796, 61] on button "Template" at bounding box center [798, 63] width 77 height 31
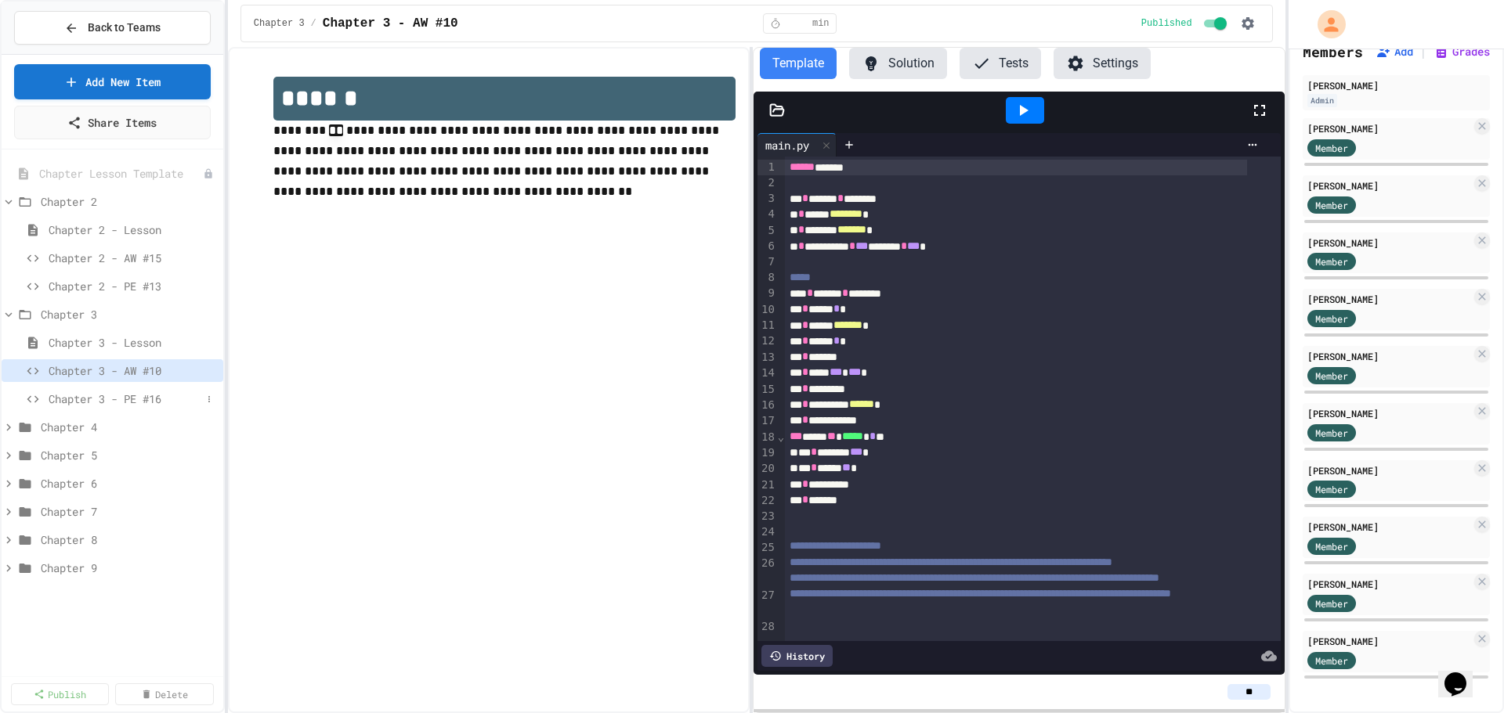
click at [100, 395] on span "Chapter 3 - PE #16" at bounding box center [125, 399] width 153 height 16
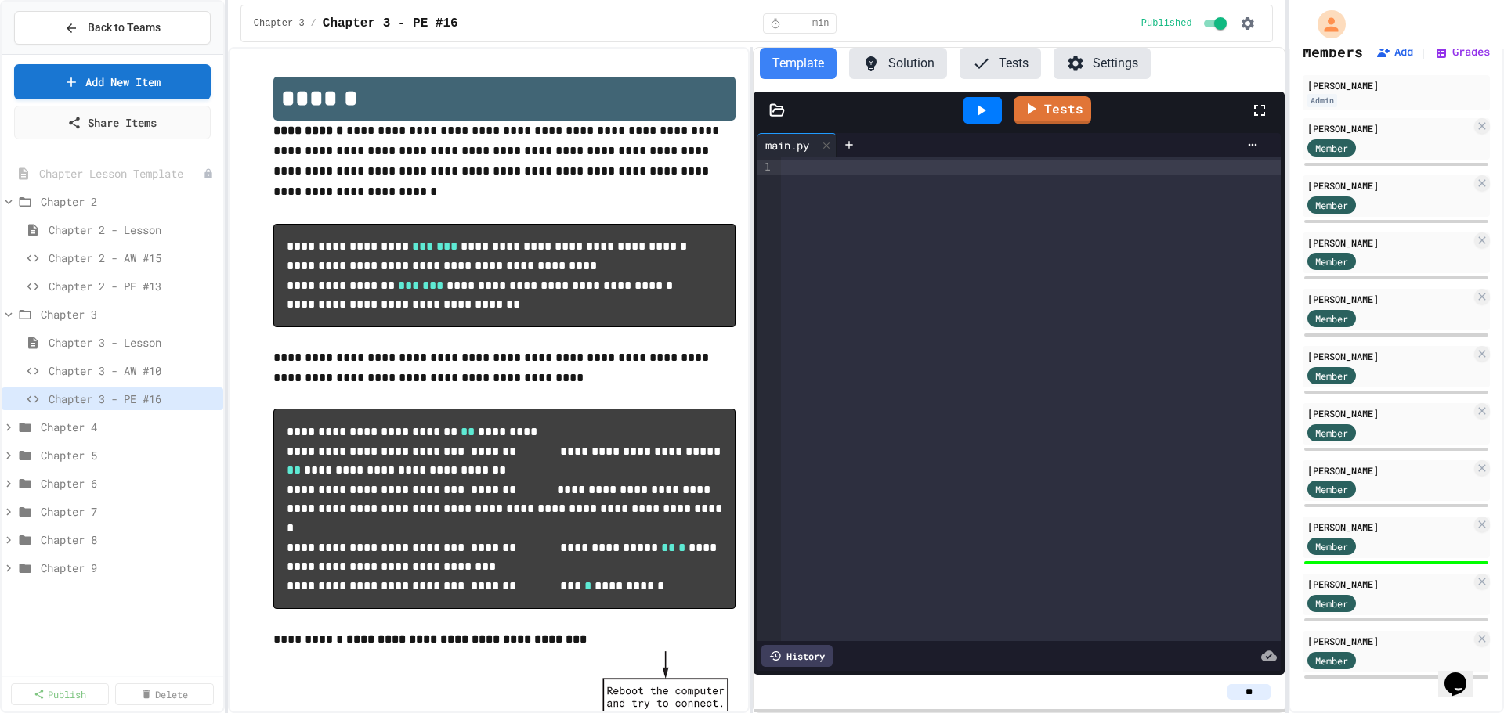
click at [876, 71] on icon at bounding box center [870, 63] width 19 height 19
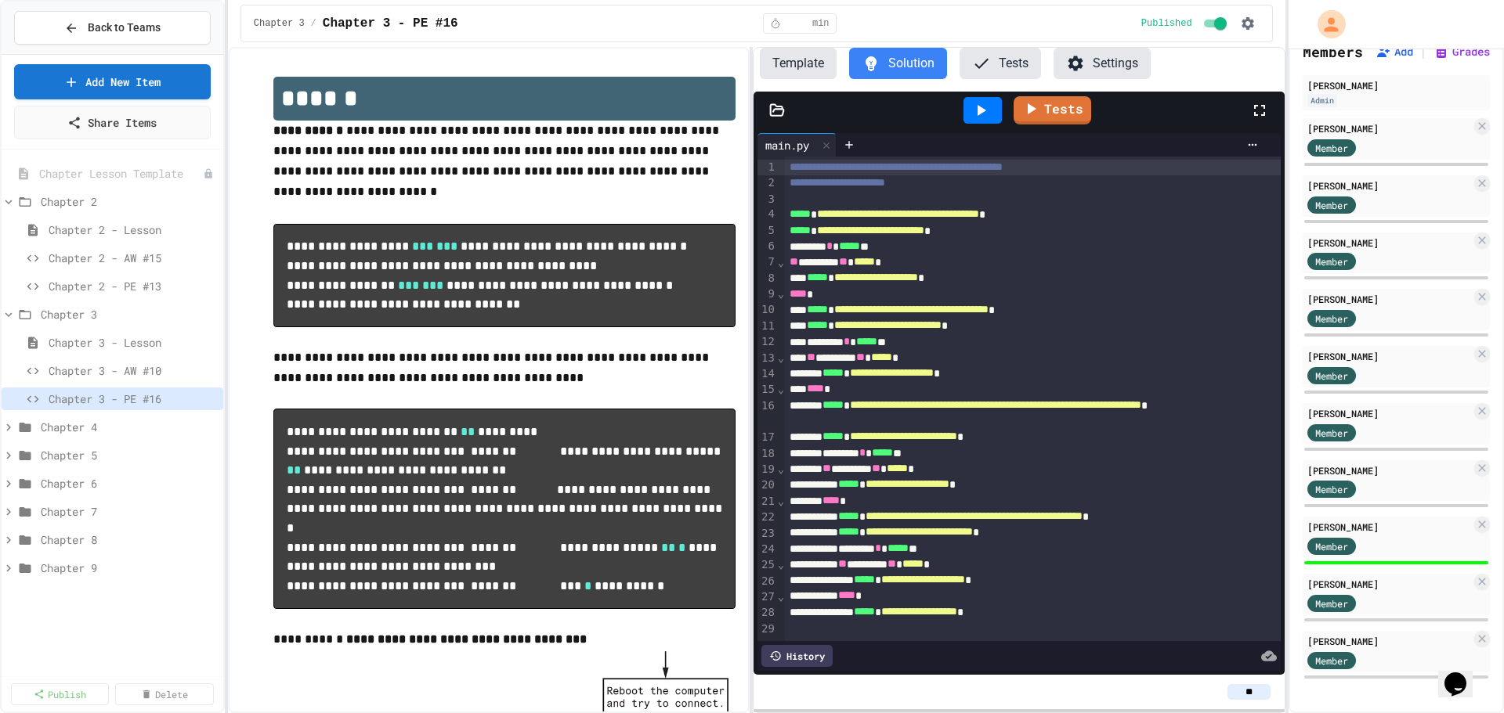
click at [789, 63] on button "Template" at bounding box center [798, 63] width 77 height 31
